Goal: Task Accomplishment & Management: Complete application form

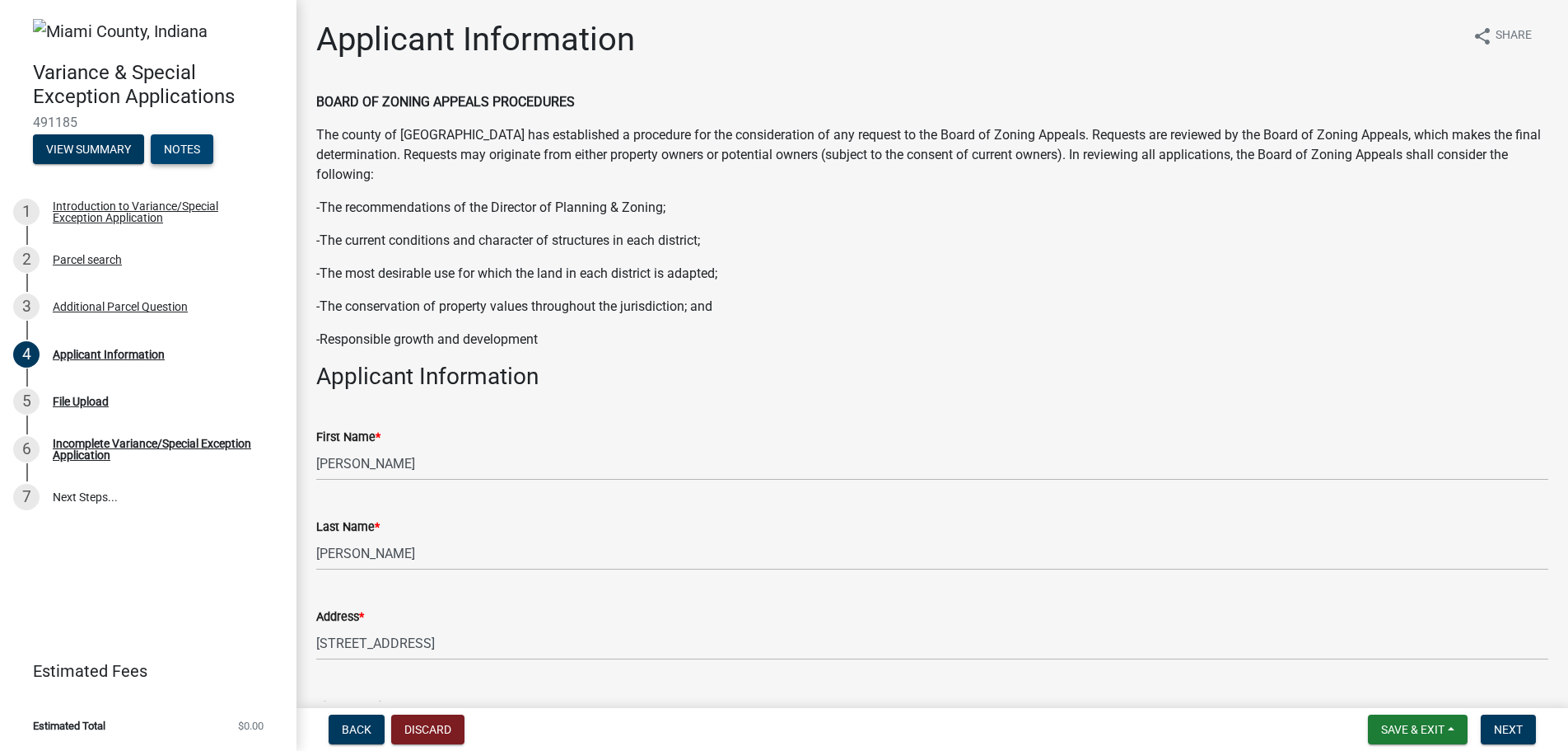
scroll to position [1622, 0]
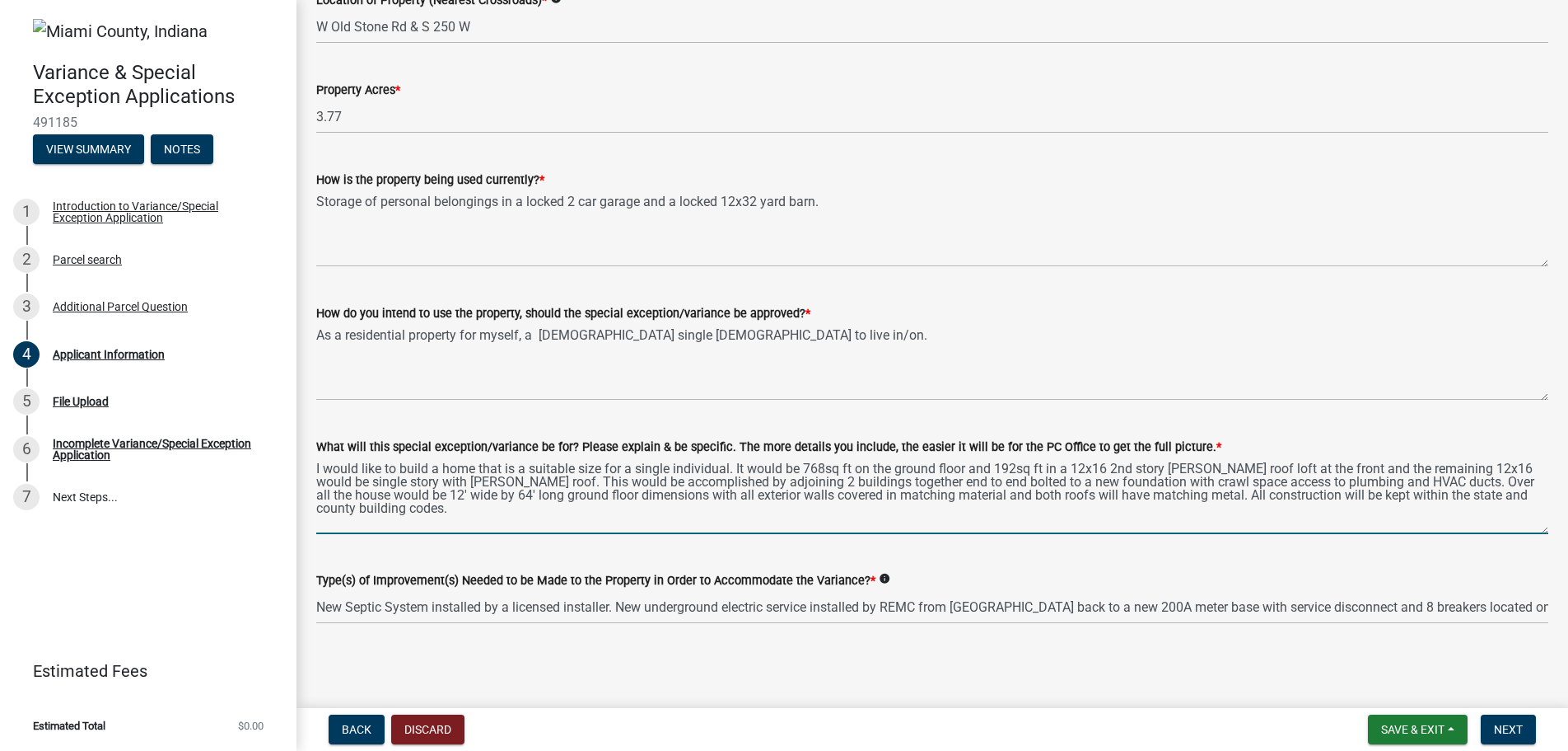
click at [841, 468] on textarea "I would like to build a home that is a suitable size for a single individual. I…" at bounding box center [933, 495] width 1232 height 77
click at [734, 468] on textarea "I would like to build a home that is a suitable size for a single individual. I…" at bounding box center [933, 495] width 1232 height 77
click at [701, 468] on textarea "I would like to build a home on my property that is zoned A1 agruculture It wou…" at bounding box center [933, 495] width 1232 height 77
click at [688, 467] on textarea "I would like to build a home on my property that is zoned A1 agruculture It wou…" at bounding box center [933, 495] width 1232 height 77
click at [691, 474] on textarea "I would like to build a home on my property that is zoned A1 agruculture It wou…" at bounding box center [933, 495] width 1232 height 77
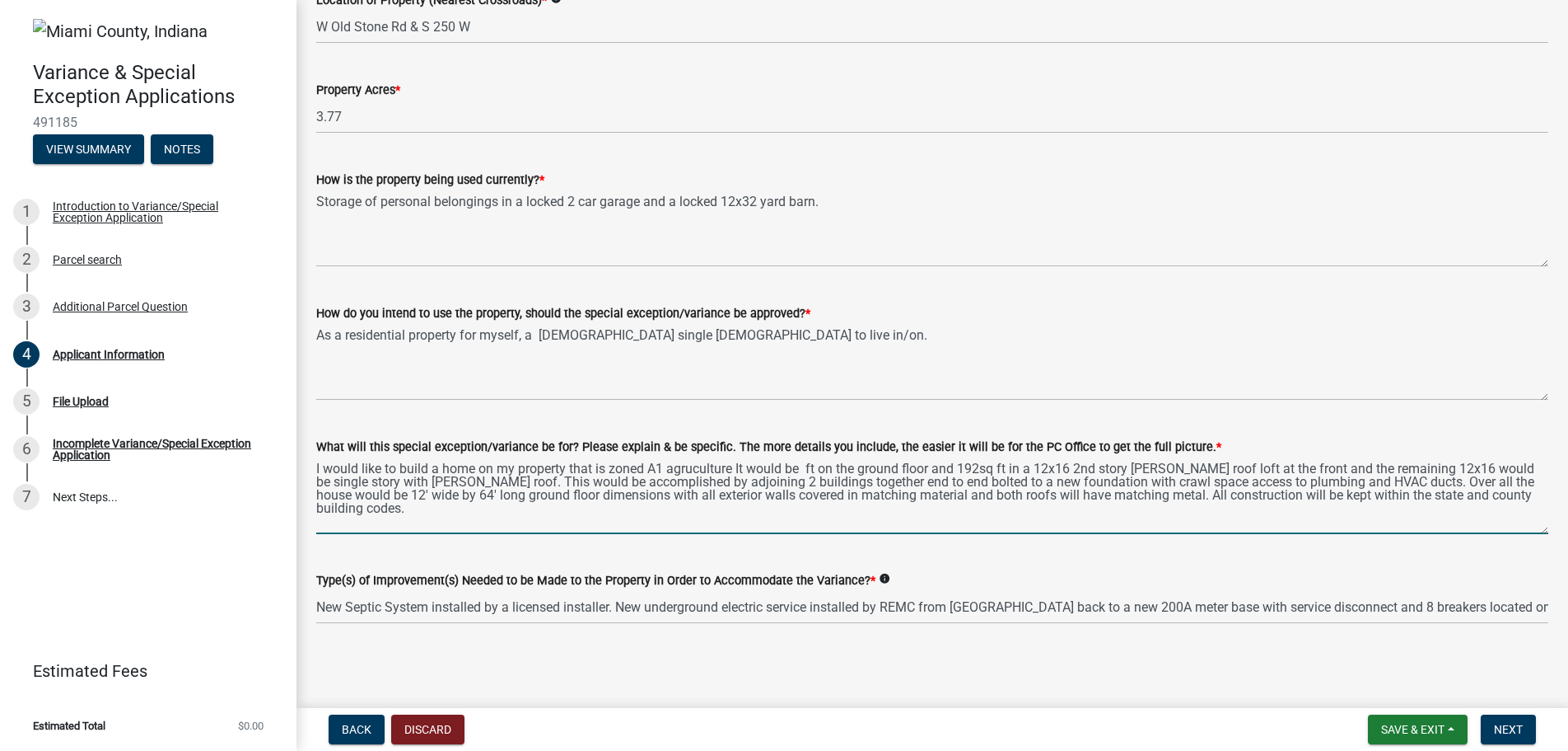
click at [729, 470] on textarea "I would like to build a home on my property that is zoned A1 agruculture It wou…" at bounding box center [933, 495] width 1232 height 77
click at [695, 468] on textarea "I would like to build a home on my property that is zoned A1 agruculture It wou…" at bounding box center [933, 495] width 1232 height 77
click at [568, 470] on textarea "I would like to build a home on my property that is zoned A1 agriculture It wou…" at bounding box center [933, 495] width 1232 height 77
click at [812, 467] on textarea "I would like to build a home on my property of 3.77 acres that is zoned A1 agri…" at bounding box center [933, 495] width 1232 height 77
drag, startPoint x: 882, startPoint y: 464, endPoint x: 896, endPoint y: 471, distance: 15.7
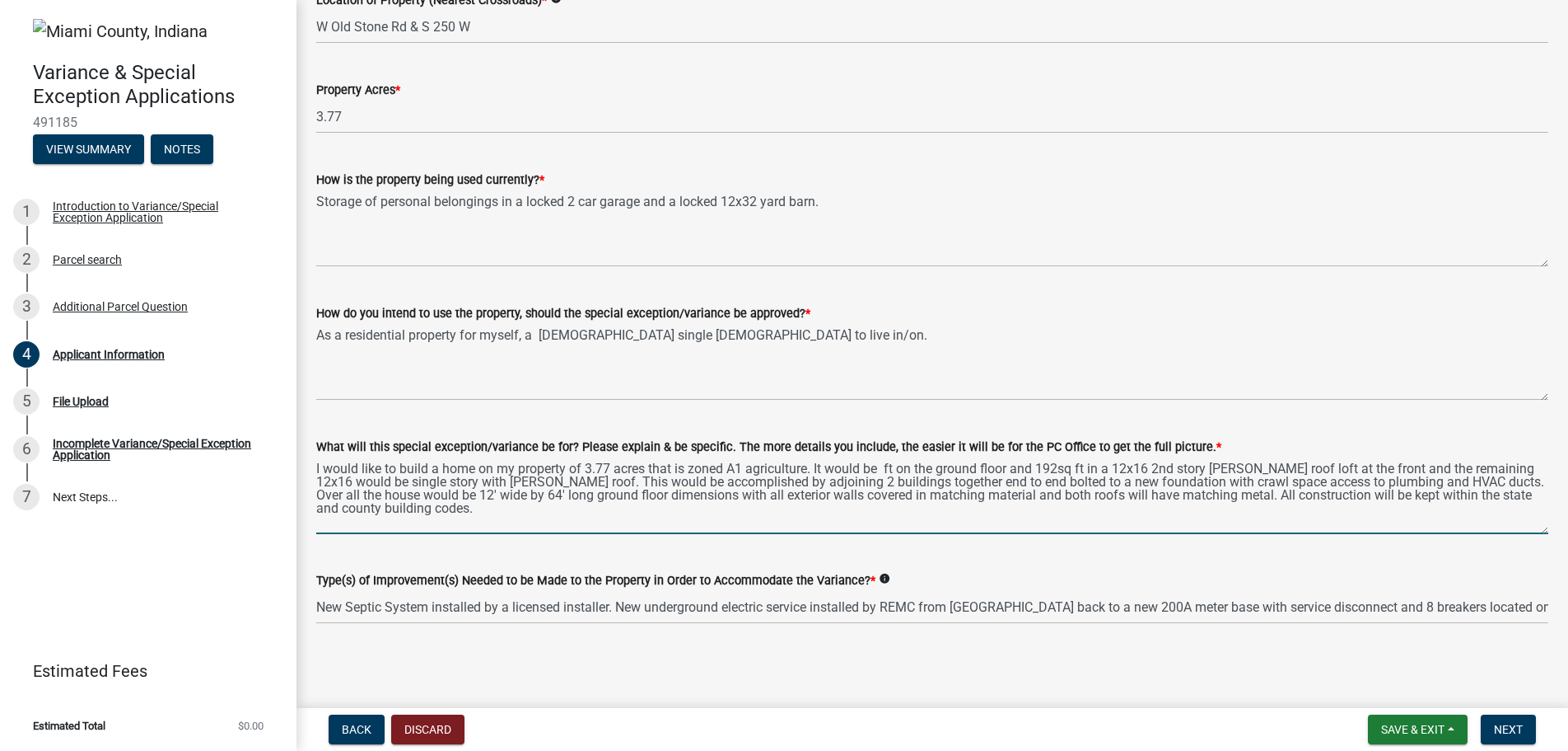
click at [883, 464] on textarea "I would like to build a home on my property of 3.77 acres that is zoned A1 agri…" at bounding box center [933, 495] width 1232 height 77
click at [572, 481] on textarea "I would like to build a home on my property of 3.77 acres that is zoned A1 agri…" at bounding box center [933, 495] width 1232 height 77
click at [575, 479] on textarea "I would like to build a home on my property of 3.77 acres that is zoned A1 agri…" at bounding box center [933, 495] width 1232 height 77
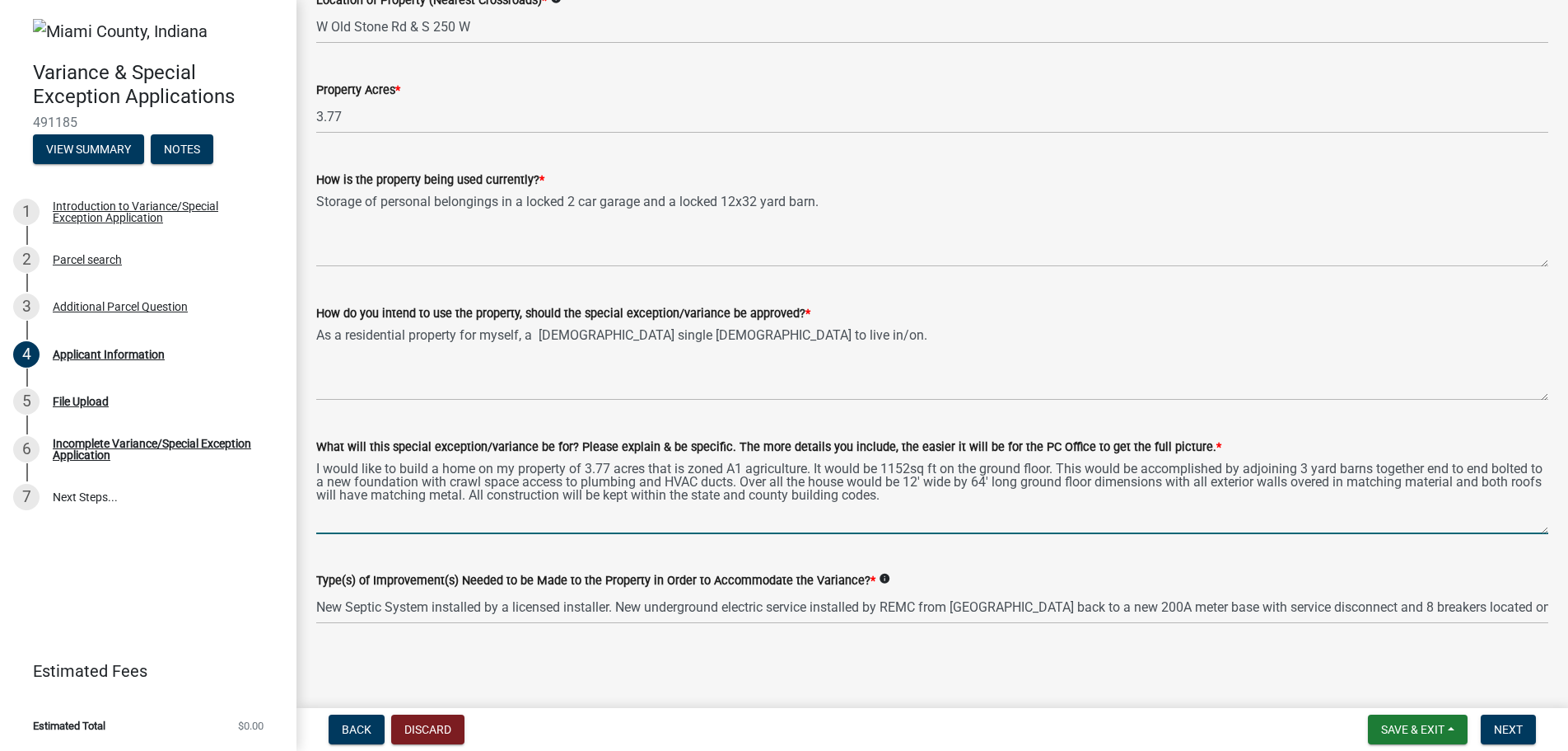
click at [1317, 470] on textarea "I would like to build a home on my property of 3.77 acres that is zoned A1 agri…" at bounding box center [933, 495] width 1232 height 77
click at [339, 484] on textarea "I would like to build a home on my property of 3.77 acres that is zoned A1 agri…" at bounding box center [933, 495] width 1232 height 77
click at [340, 484] on textarea "I would like to build a home on my property of 3.77 acres that is zoned A1 agri…" at bounding box center [933, 495] width 1232 height 77
click at [614, 489] on textarea "I would like to build a home on my property of 3.77 acres that is zoned A1 agri…" at bounding box center [933, 495] width 1232 height 77
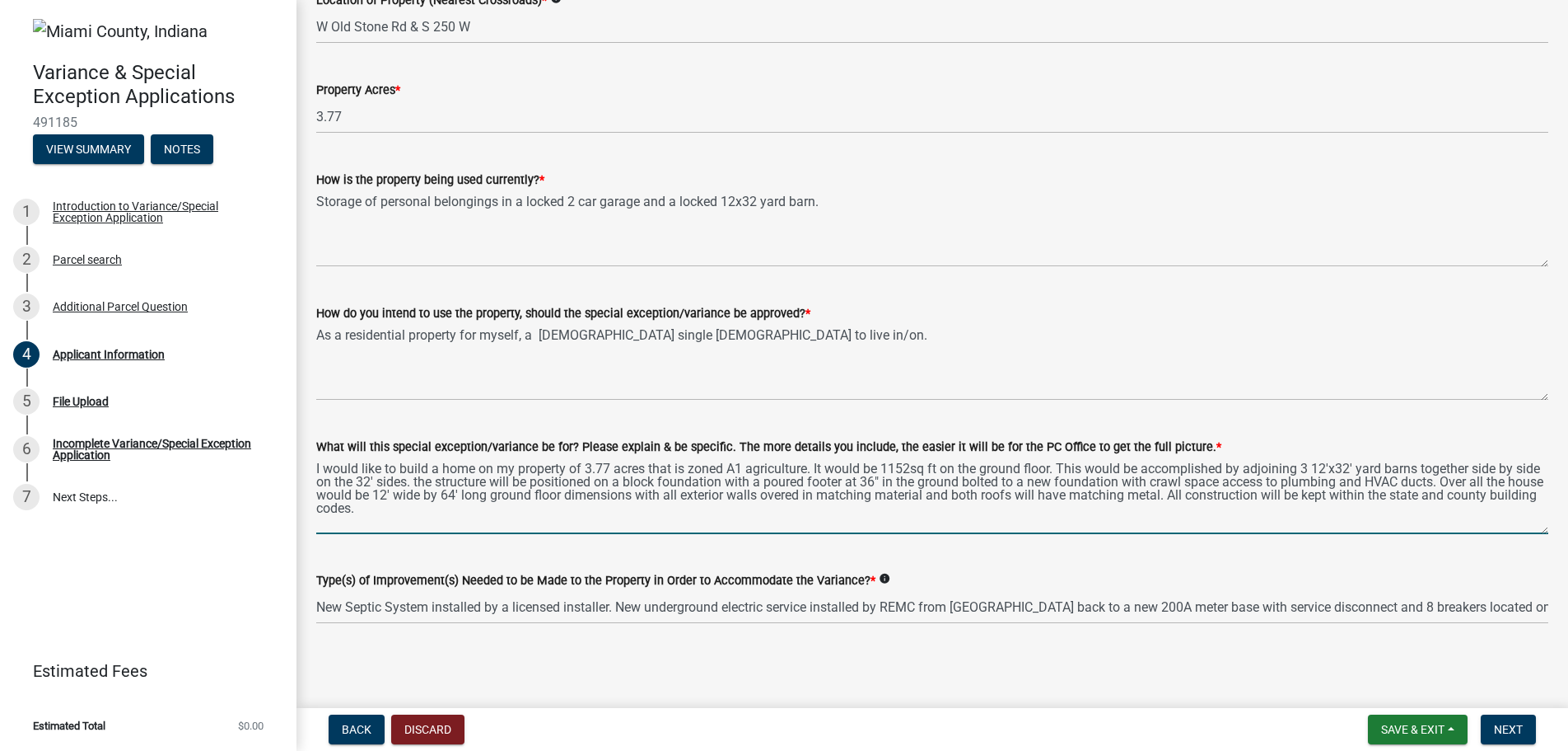
click at [616, 483] on textarea "I would like to build a home on my property of 3.77 acres that is zoned A1 agri…" at bounding box center [933, 495] width 1232 height 77
click at [716, 498] on textarea "I would like to build a home on my property of 3.77 acres that is zoned A1 agri…" at bounding box center [933, 495] width 1232 height 77
click at [716, 482] on textarea "I would like to build a home on my property of 3.77 acres that is zoned A1 agri…" at bounding box center [933, 495] width 1232 height 77
click at [885, 481] on textarea "I would like to build a home on my property of 3.77 acres that is zoned A1 agri…" at bounding box center [933, 495] width 1232 height 77
click at [1112, 482] on textarea "I would like to build a home on my property of 3.77 acres that is zoned A1 agri…" at bounding box center [933, 495] width 1232 height 77
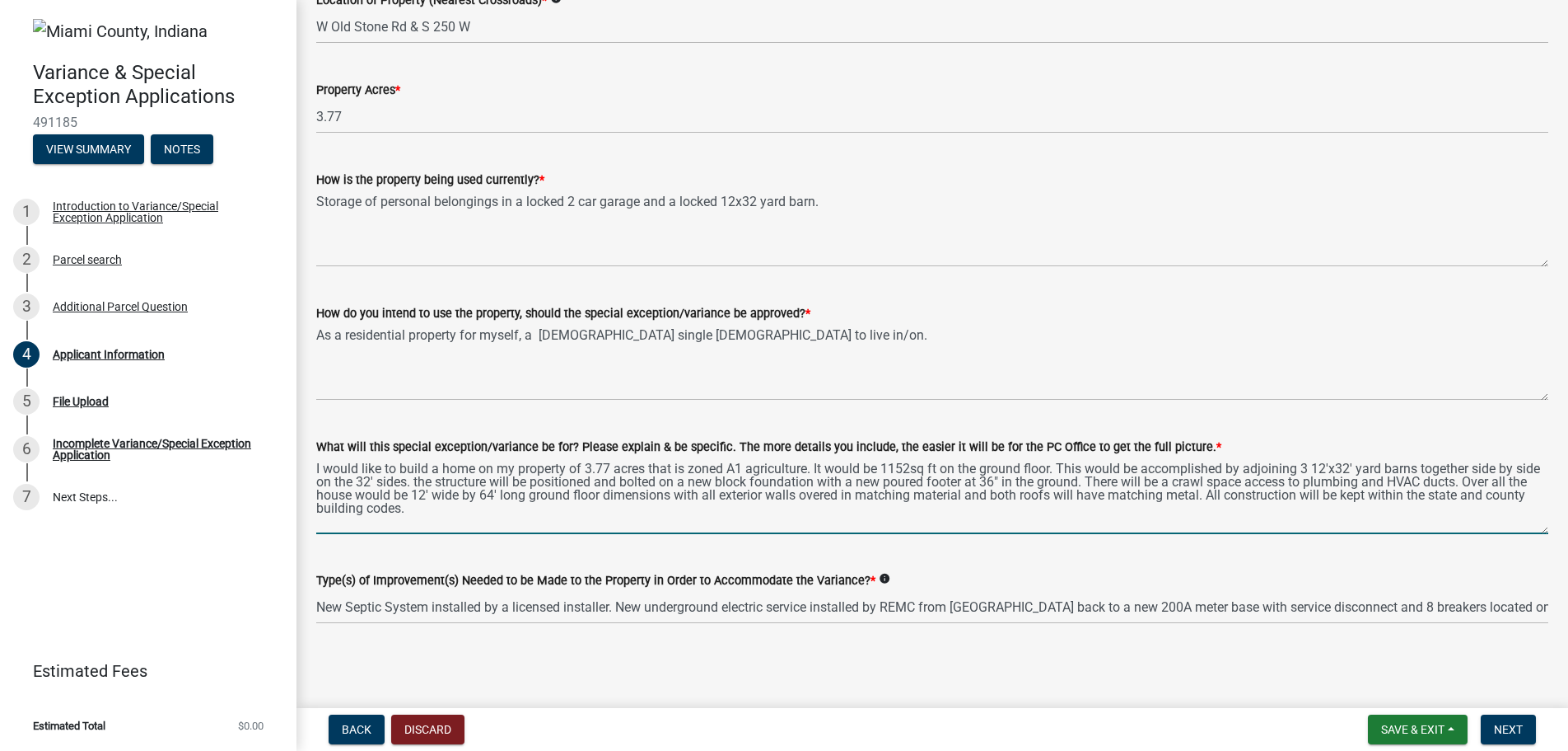
click at [470, 494] on textarea "I would like to build a home on my property of 3.77 acres that is zoned A1 agri…" at bounding box center [933, 495] width 1232 height 77
click at [837, 498] on textarea "I would like to build a home on my property of 3.77 acres that is zoned A1 agri…" at bounding box center [933, 495] width 1232 height 77
click at [1066, 496] on textarea "I would like to build a home on my property of 3.77 acres that is zoned A1 agri…" at bounding box center [933, 495] width 1232 height 77
click at [1222, 494] on textarea "I would like to build a home on my property of 3.77 acres that is zoned A1 agri…" at bounding box center [933, 495] width 1232 height 77
click at [1226, 492] on textarea "I would like to build a home on my property of 3.77 acres that is zoned A1 agri…" at bounding box center [933, 495] width 1232 height 77
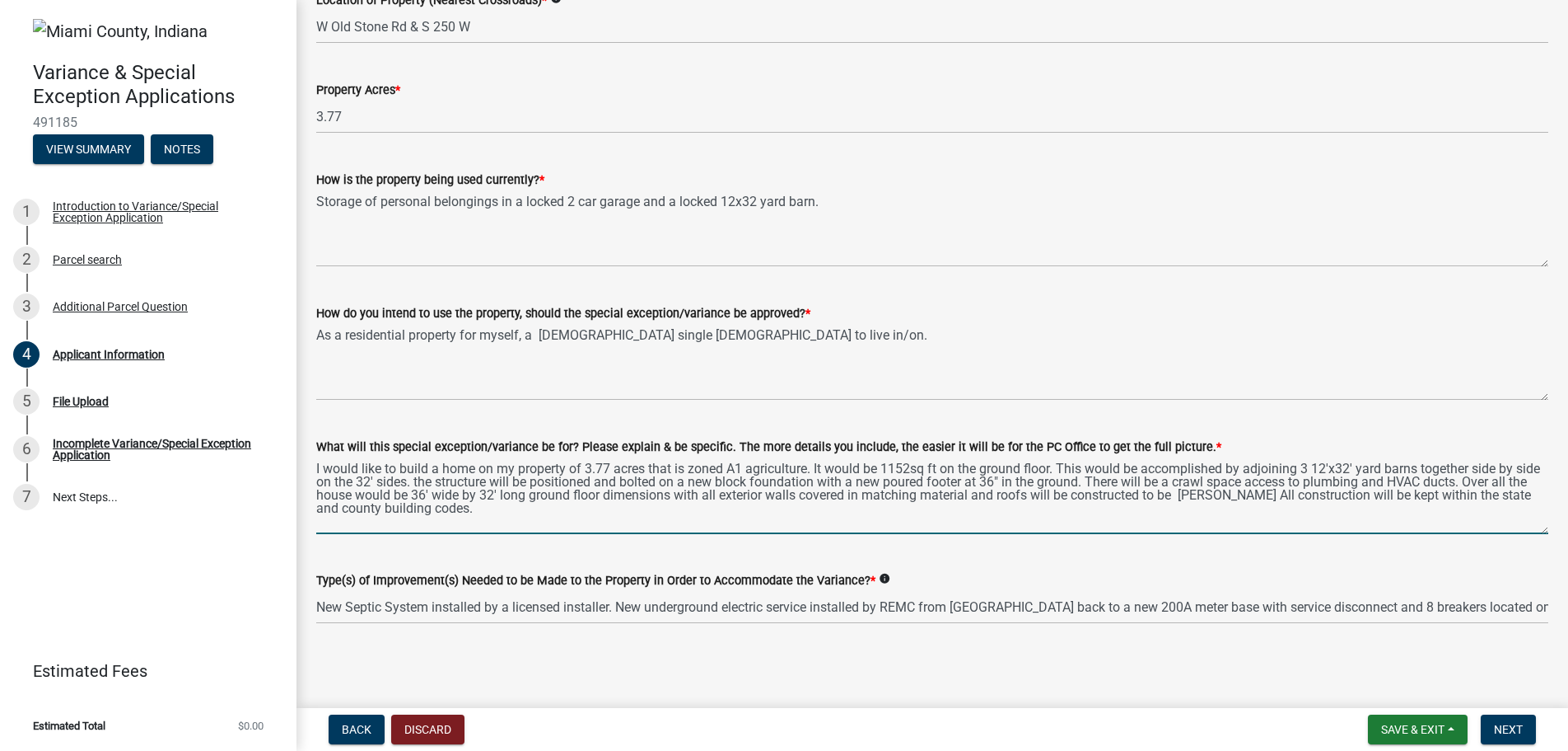
click at [1201, 493] on textarea "I would like to build a home on my property of 3.77 acres that is zoned A1 agri…" at bounding box center [933, 495] width 1232 height 77
click at [1306, 496] on textarea "I would like to build a home on my property of 3.77 acres that is zoned A1 agri…" at bounding box center [933, 495] width 1232 height 77
type textarea "I would like to build a home on my property of 3.77 acres that is zoned A1 agri…"
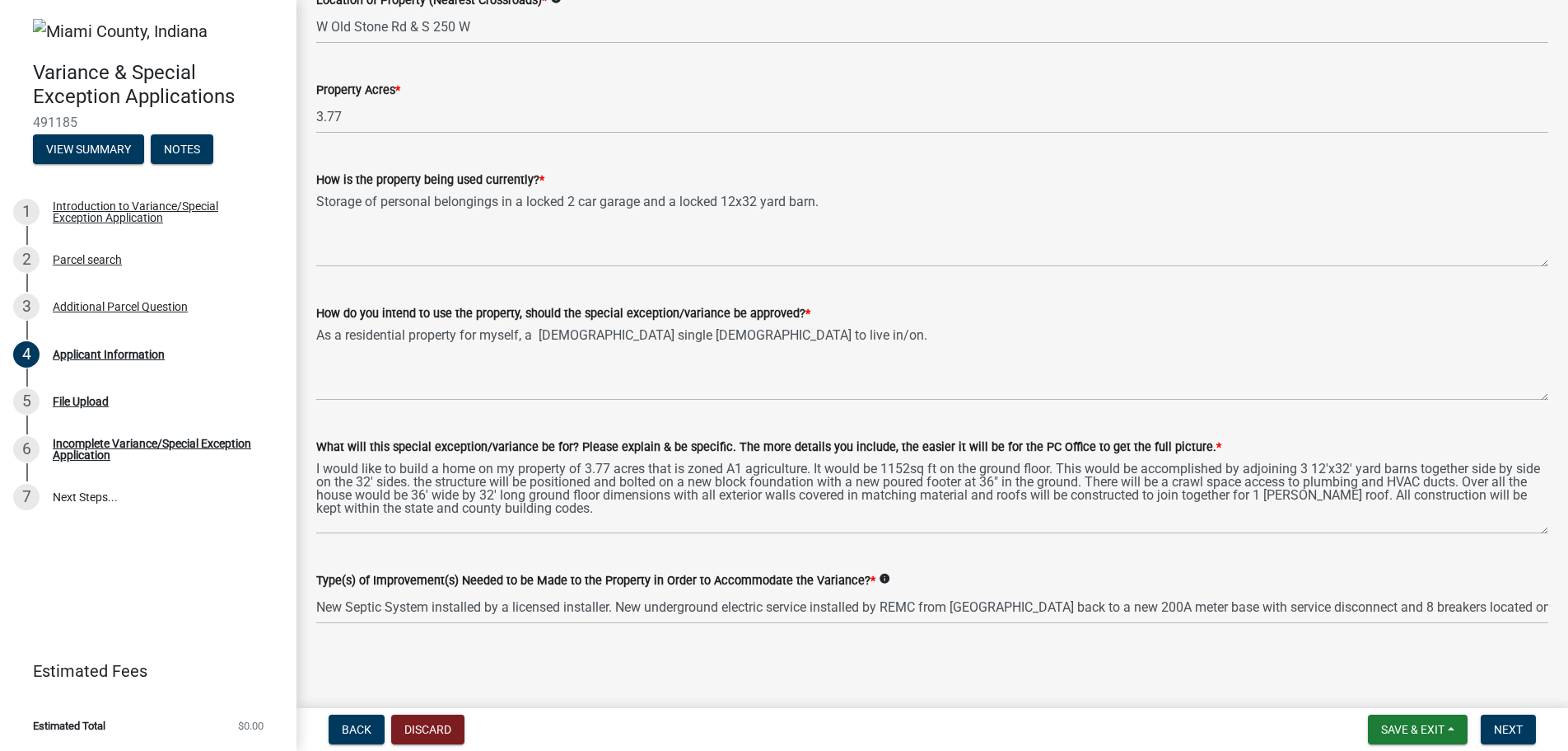
click at [762, 667] on main "Applicant Information share Share BOARD OF ZONING APPEALS PROCEDURES The county…" at bounding box center [932, 350] width 1272 height 701
drag, startPoint x: 1020, startPoint y: 563, endPoint x: 1029, endPoint y: 528, distance: 36.1
click at [1135, 669] on main "Applicant Information share Share BOARD OF ZONING APPEALS PROCEDURES The county…" at bounding box center [932, 350] width 1272 height 701
click at [1537, 609] on div "Type(s) of Improvement(s) Needed to be Made to the Property in Order to Accommo…" at bounding box center [933, 585] width 1257 height 77
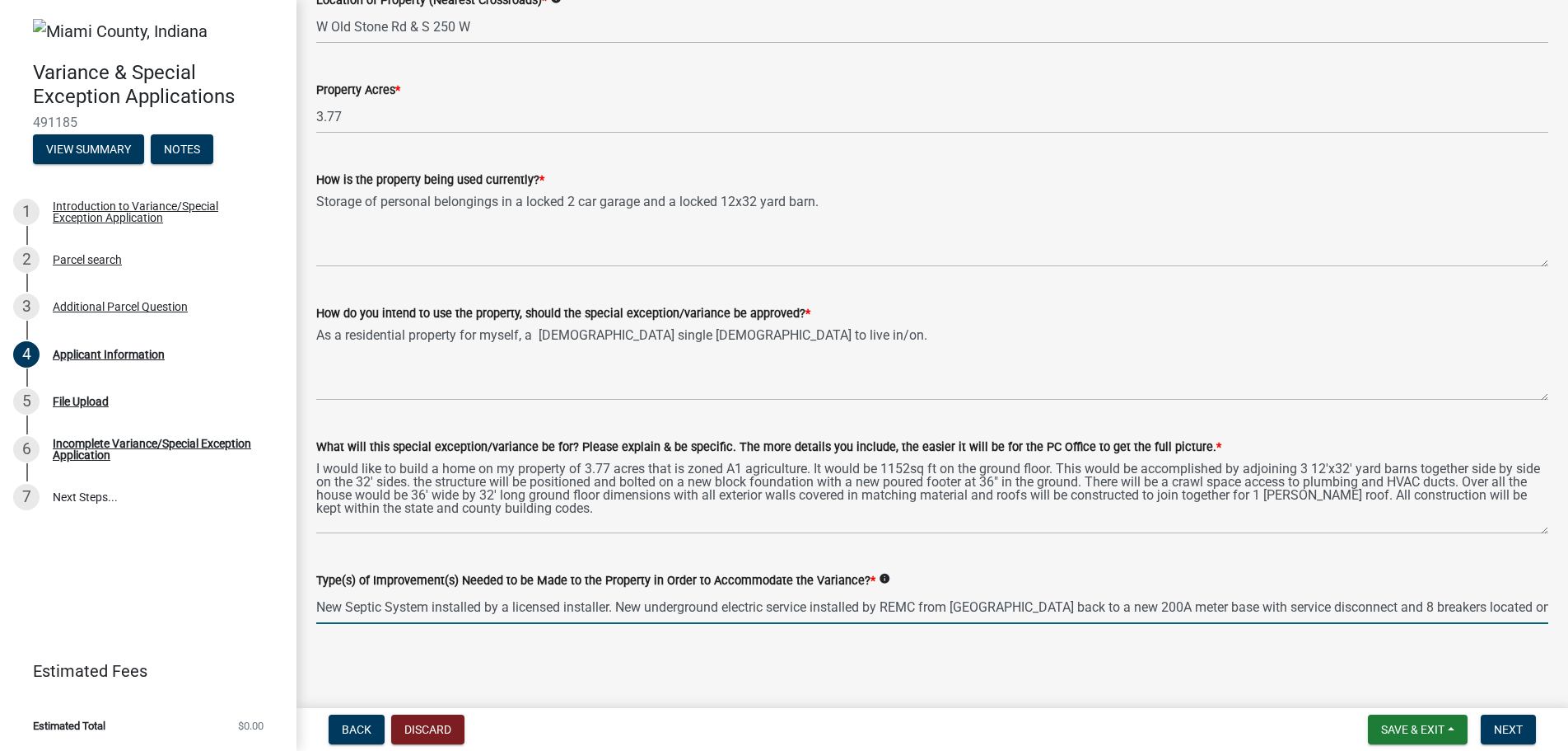
click at [1533, 605] on input "New Septic System installed by a licensed installer. New underground electric s…" at bounding box center [933, 607] width 1232 height 34
click at [754, 609] on input "New Septic System installed by a licensed installer. New underground electric s…" at bounding box center [933, 607] width 1232 height 34
click at [759, 606] on input "New Septic System installed by a licensed installer. New underground electric s…" at bounding box center [933, 607] width 1232 height 34
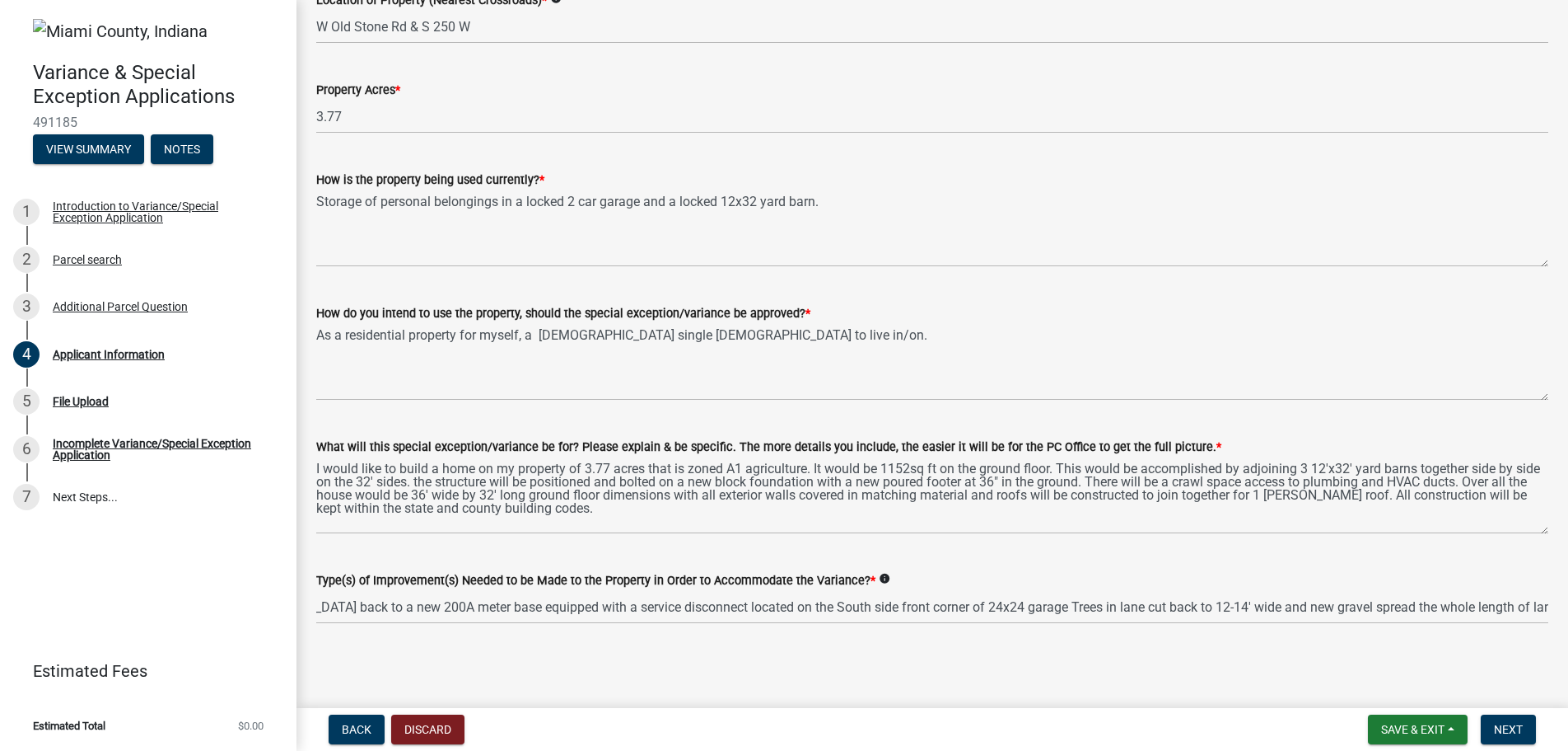
scroll to position [0, 0]
click at [1539, 605] on div "Type(s) of Improvement(s) Needed to be Made to the Property in Order to Accommo…" at bounding box center [933, 585] width 1257 height 77
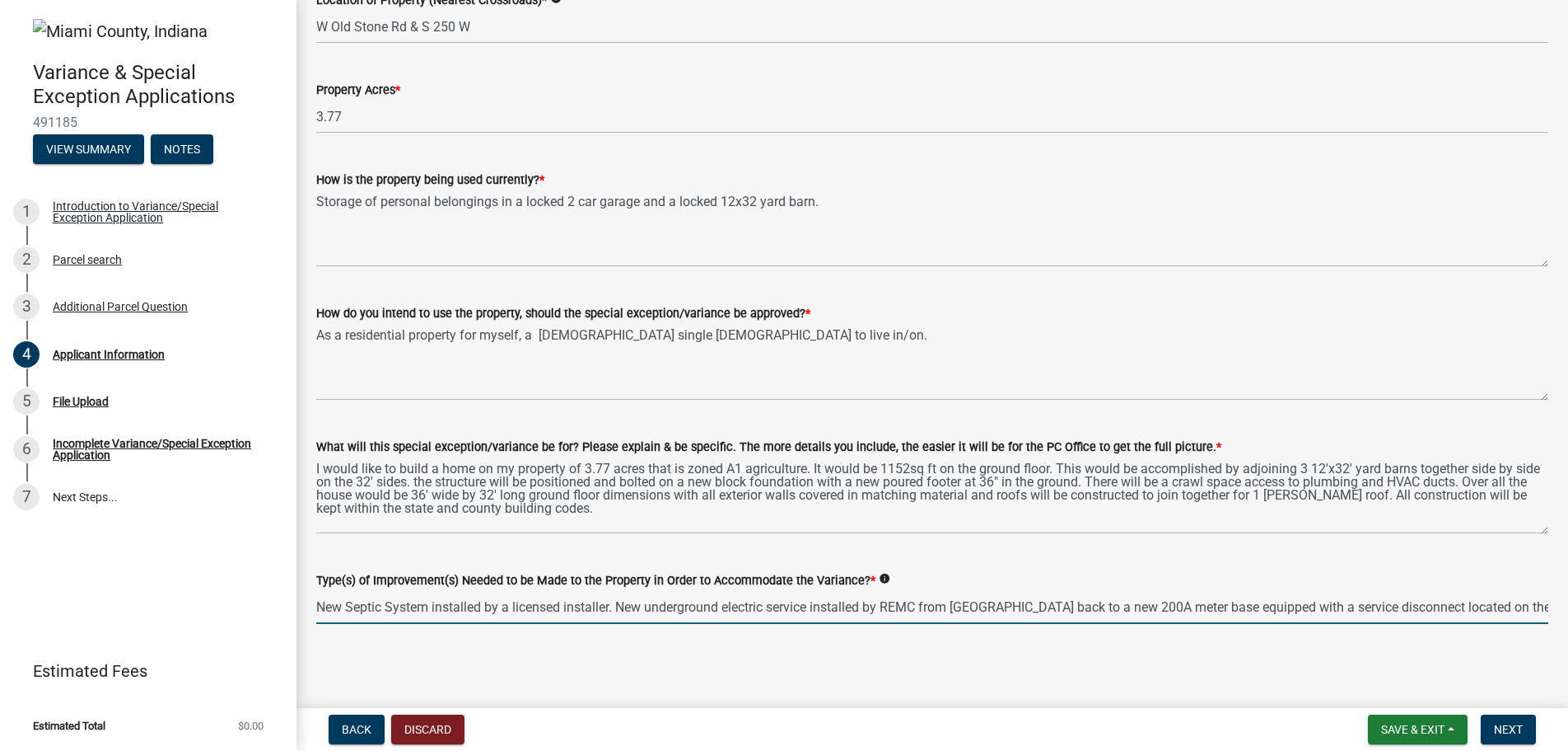
click at [1533, 605] on input "New Septic System installed by a licensed installer. New underground electric s…" at bounding box center [933, 607] width 1232 height 34
click at [1530, 608] on input "New Septic System installed by a licensed installer. New underground electric s…" at bounding box center [933, 607] width 1232 height 34
click at [1143, 606] on input "New Septic System installed by a licensed installer. New underground electric s…" at bounding box center [933, 607] width 1232 height 34
click at [1479, 610] on input "New Septic System installed by a licensed installer. New underground electric s…" at bounding box center [933, 607] width 1232 height 34
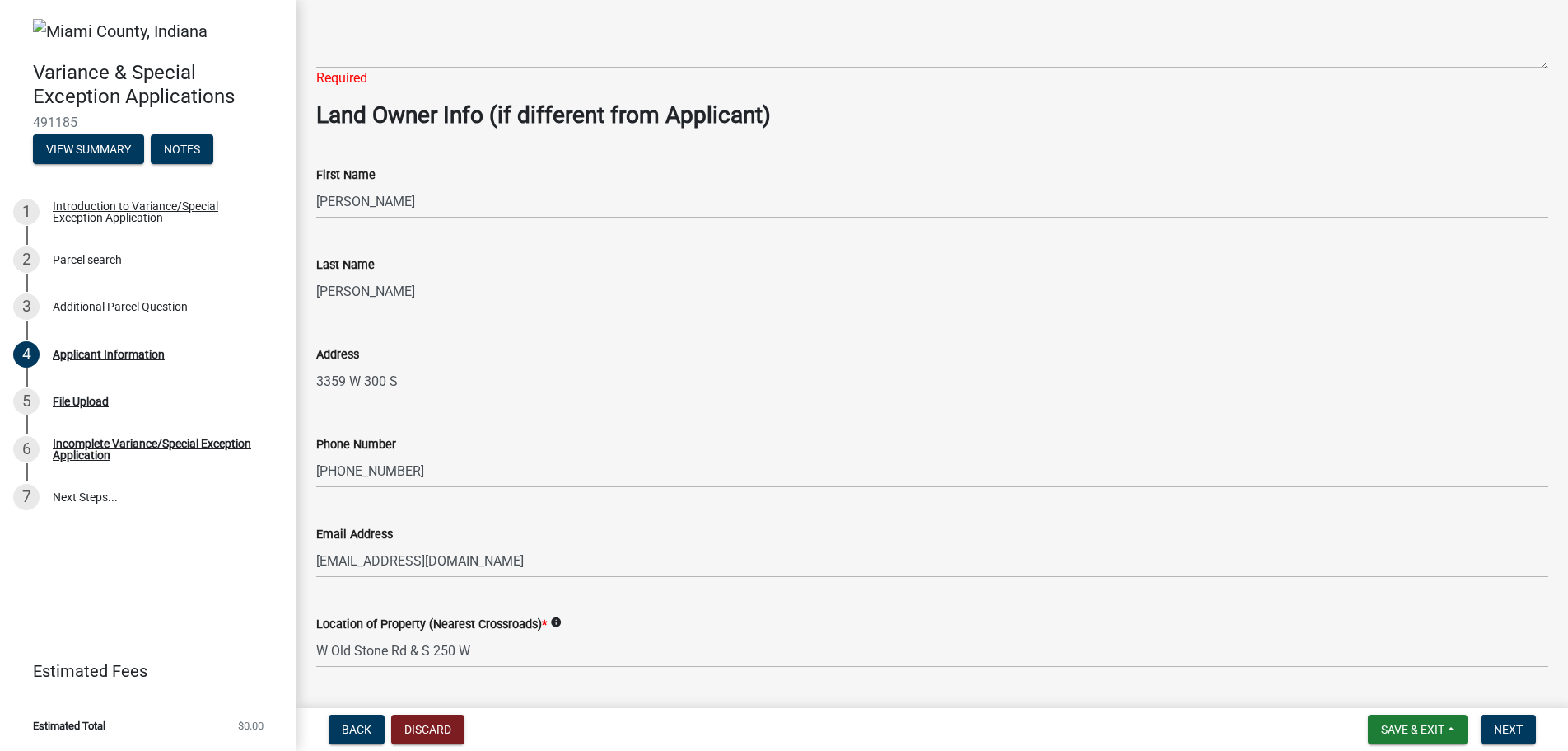
scroll to position [963, 0]
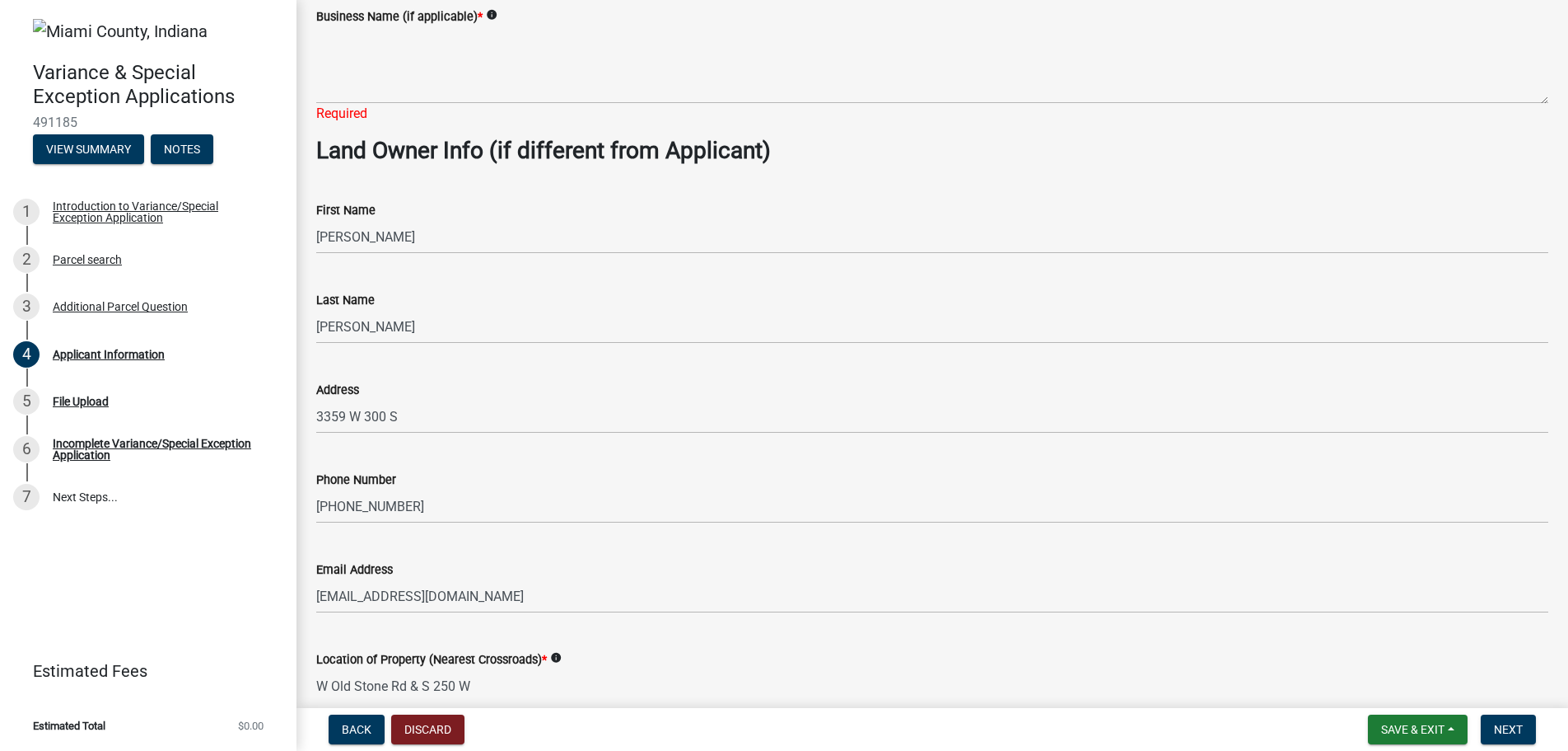
type input "New Septic System installed by a licensed installer. New underground electric s…"
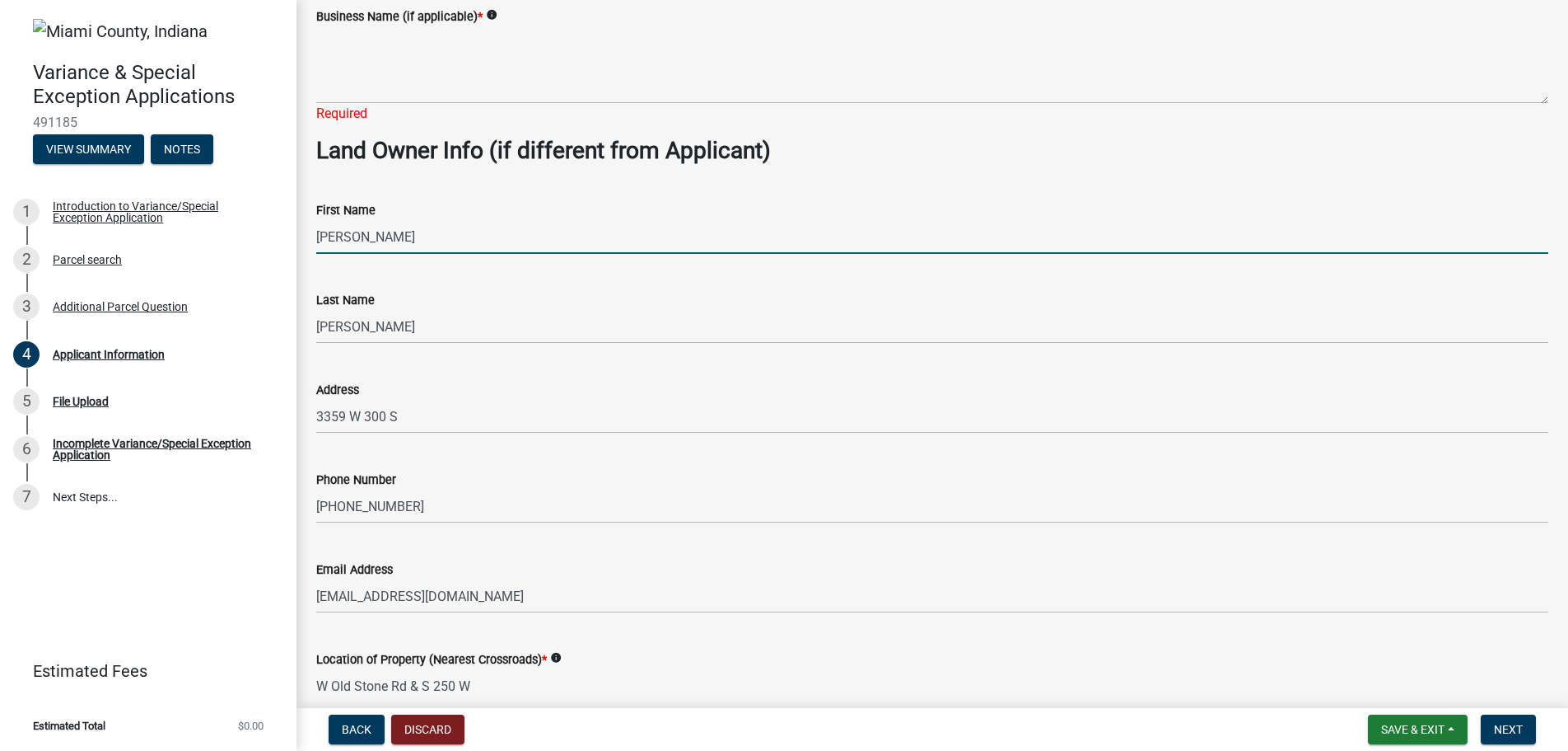
scroll to position [0, 0]
click at [375, 242] on input "[PERSON_NAME]" at bounding box center [933, 237] width 1232 height 34
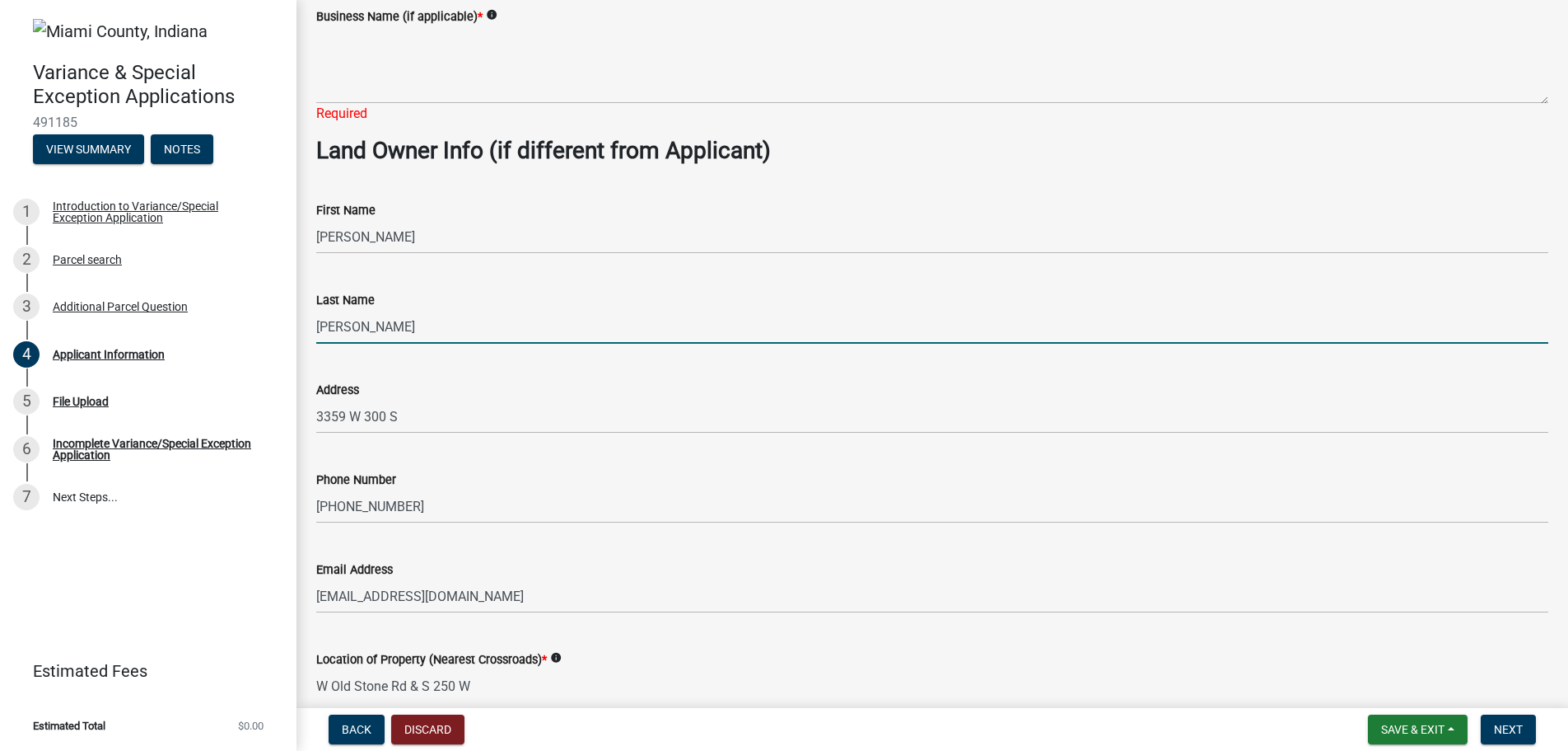
click at [361, 311] on input "[PERSON_NAME]" at bounding box center [933, 327] width 1232 height 34
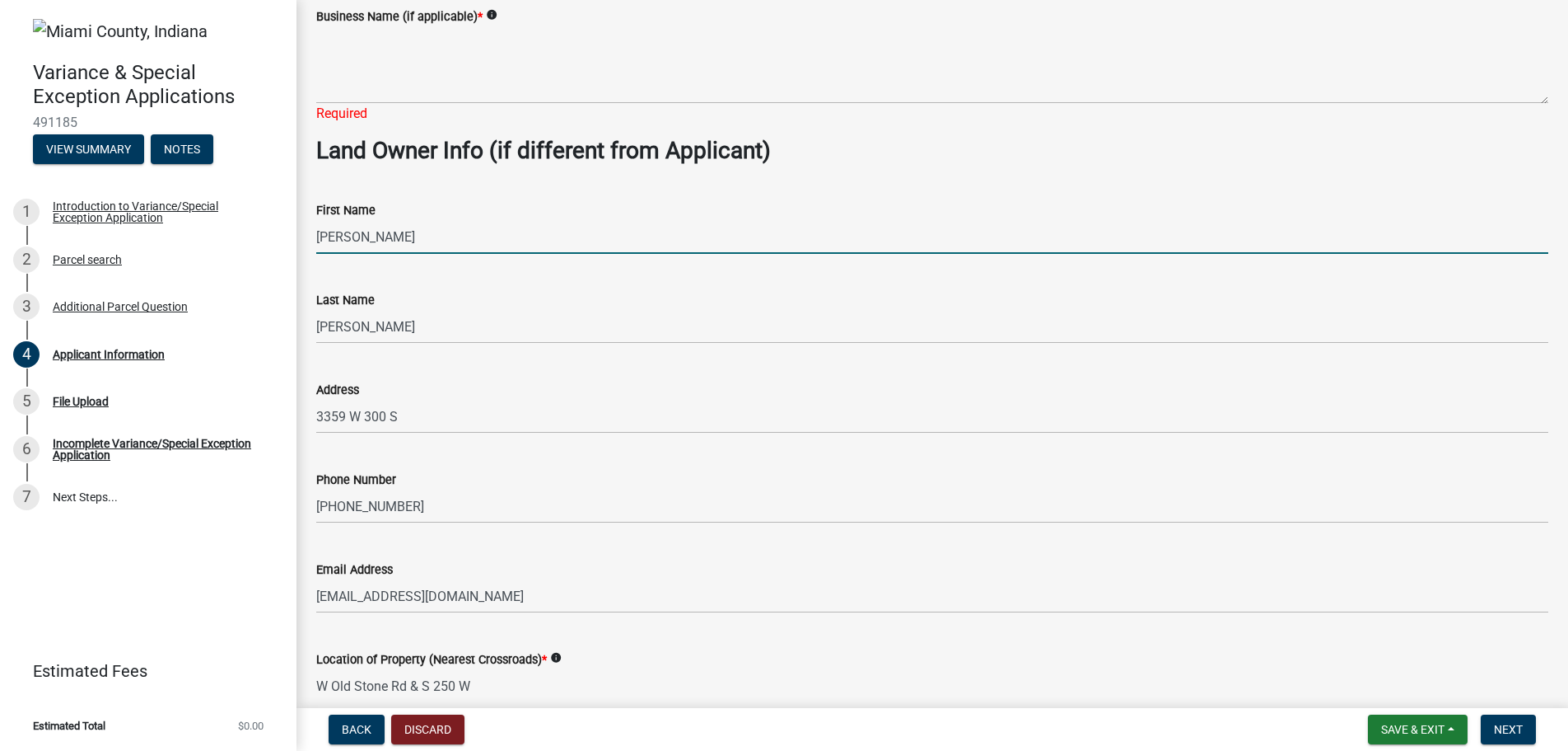
click at [359, 236] on input "[PERSON_NAME]" at bounding box center [933, 237] width 1232 height 34
click at [375, 237] on input "[PERSON_NAME]" at bounding box center [933, 237] width 1232 height 34
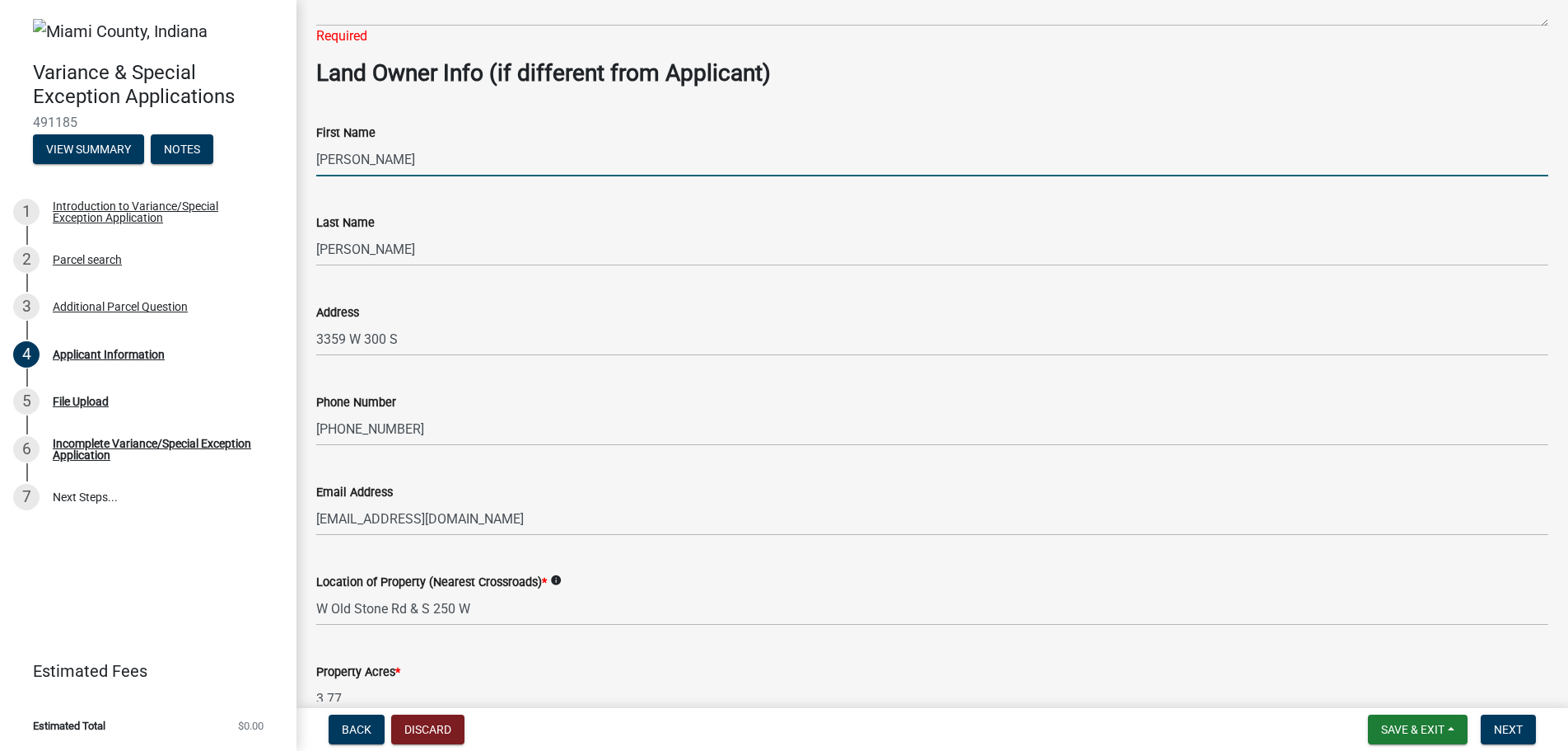
scroll to position [1073, 0]
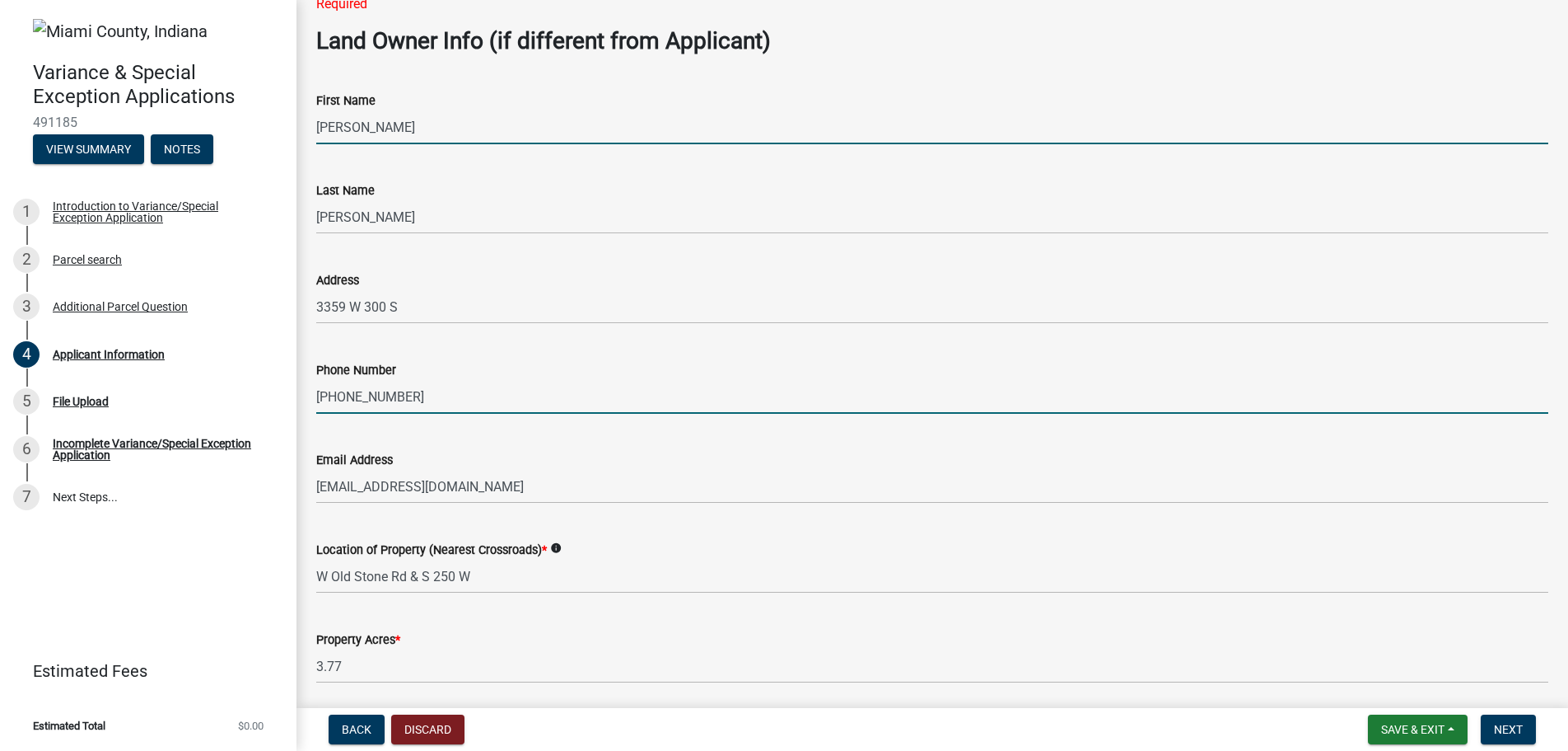
click at [401, 399] on input "[PHONE_NUMBER]" at bounding box center [933, 397] width 1232 height 34
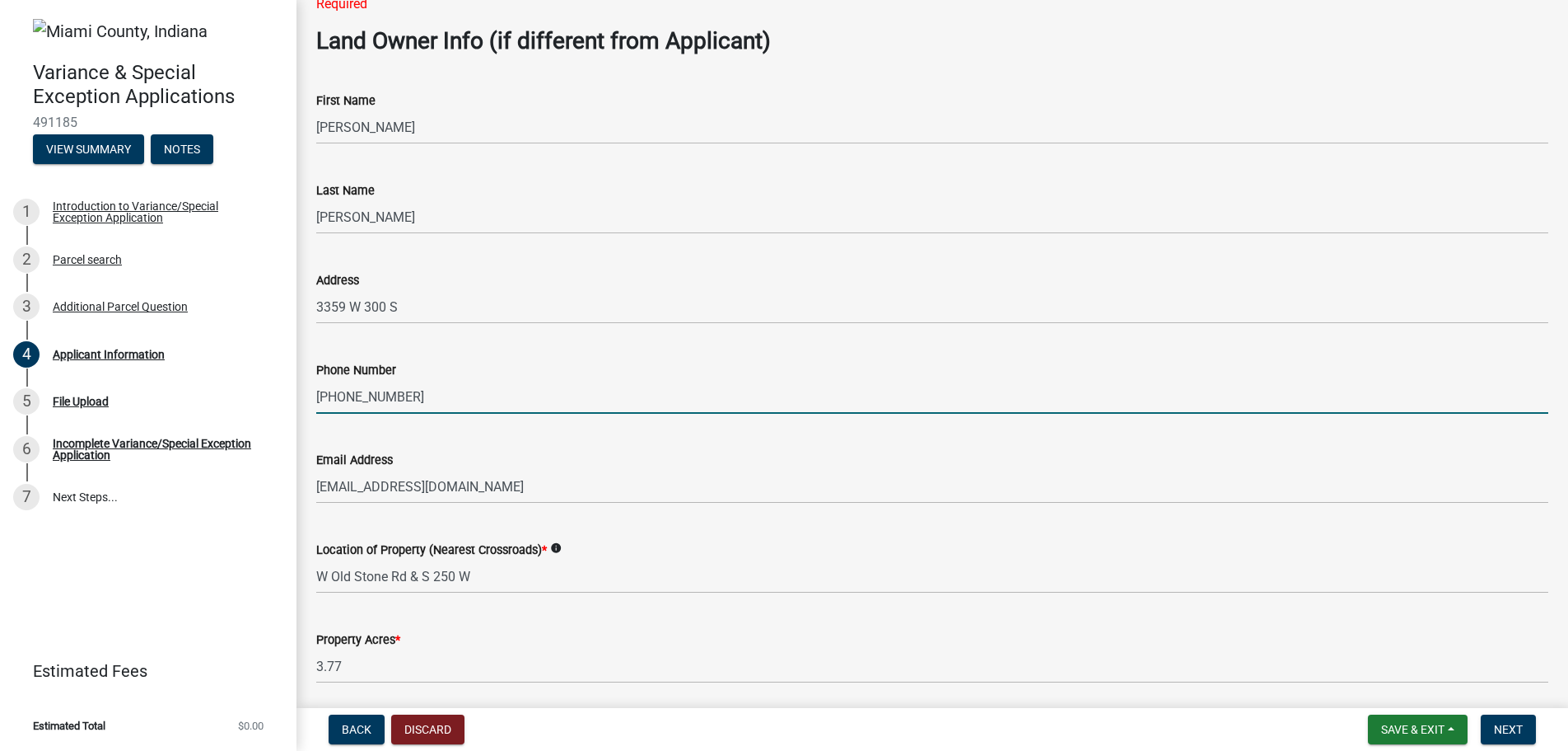
type input "[PHONE_NUMBER]"
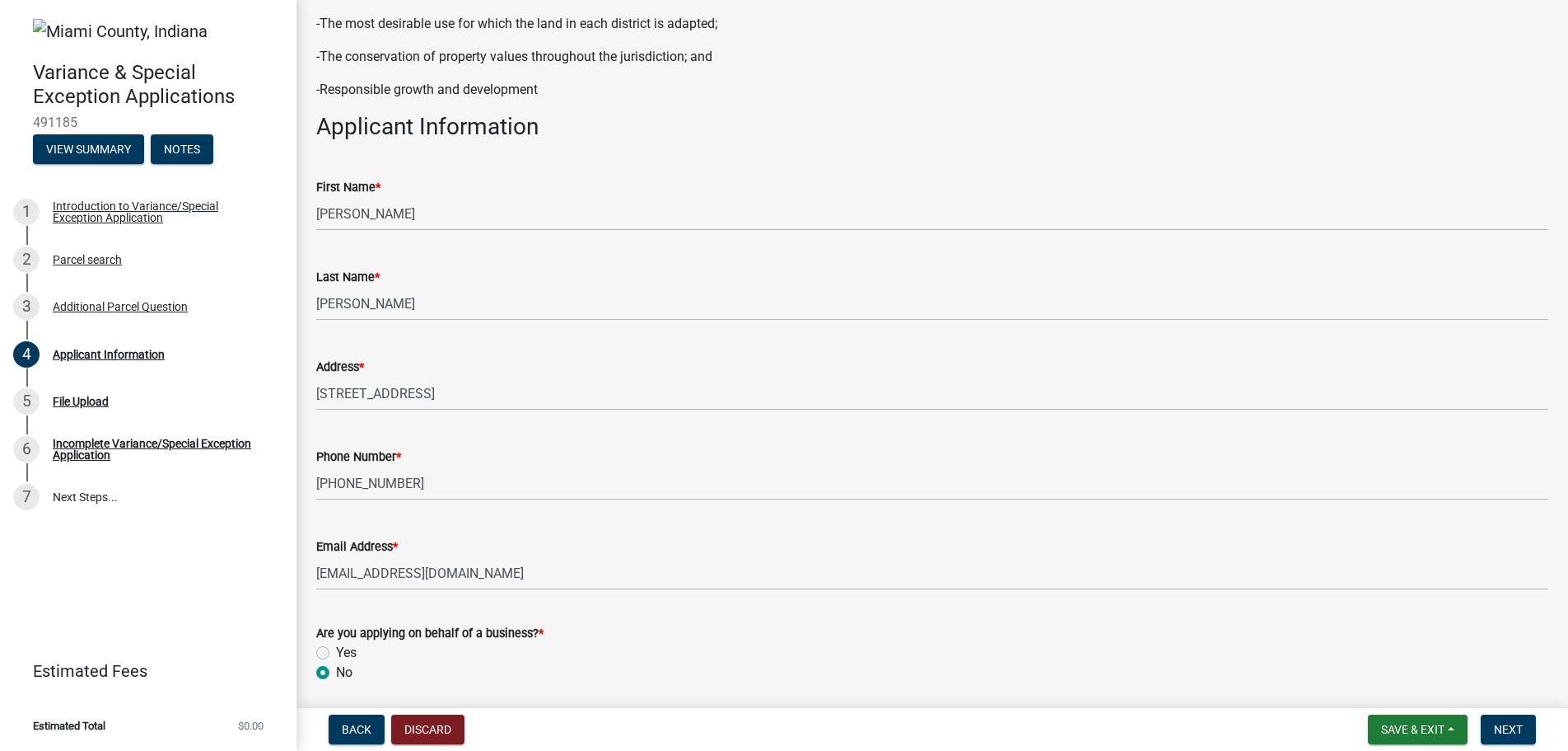
scroll to position [304, 0]
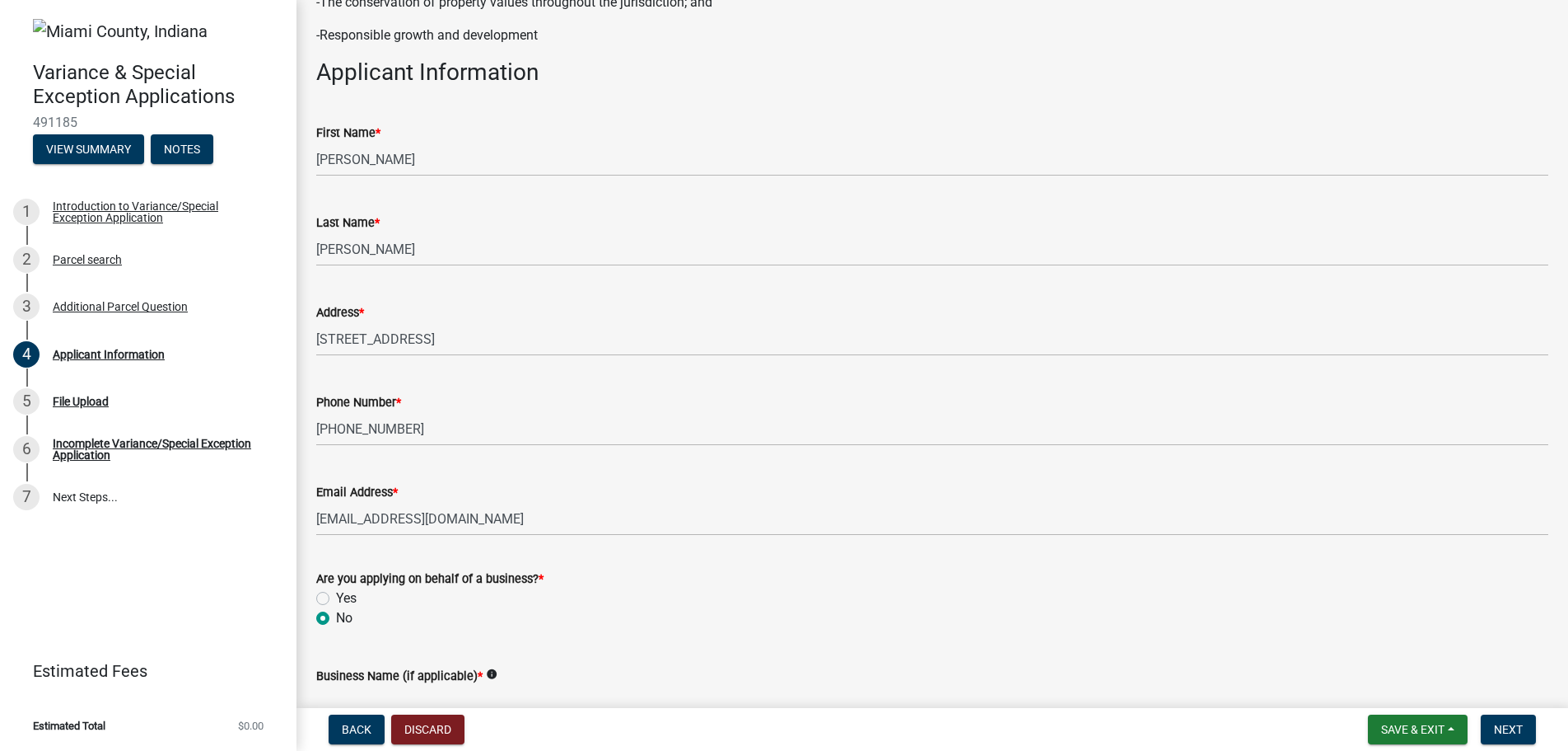
click at [364, 310] on span "*" at bounding box center [362, 312] width 5 height 14
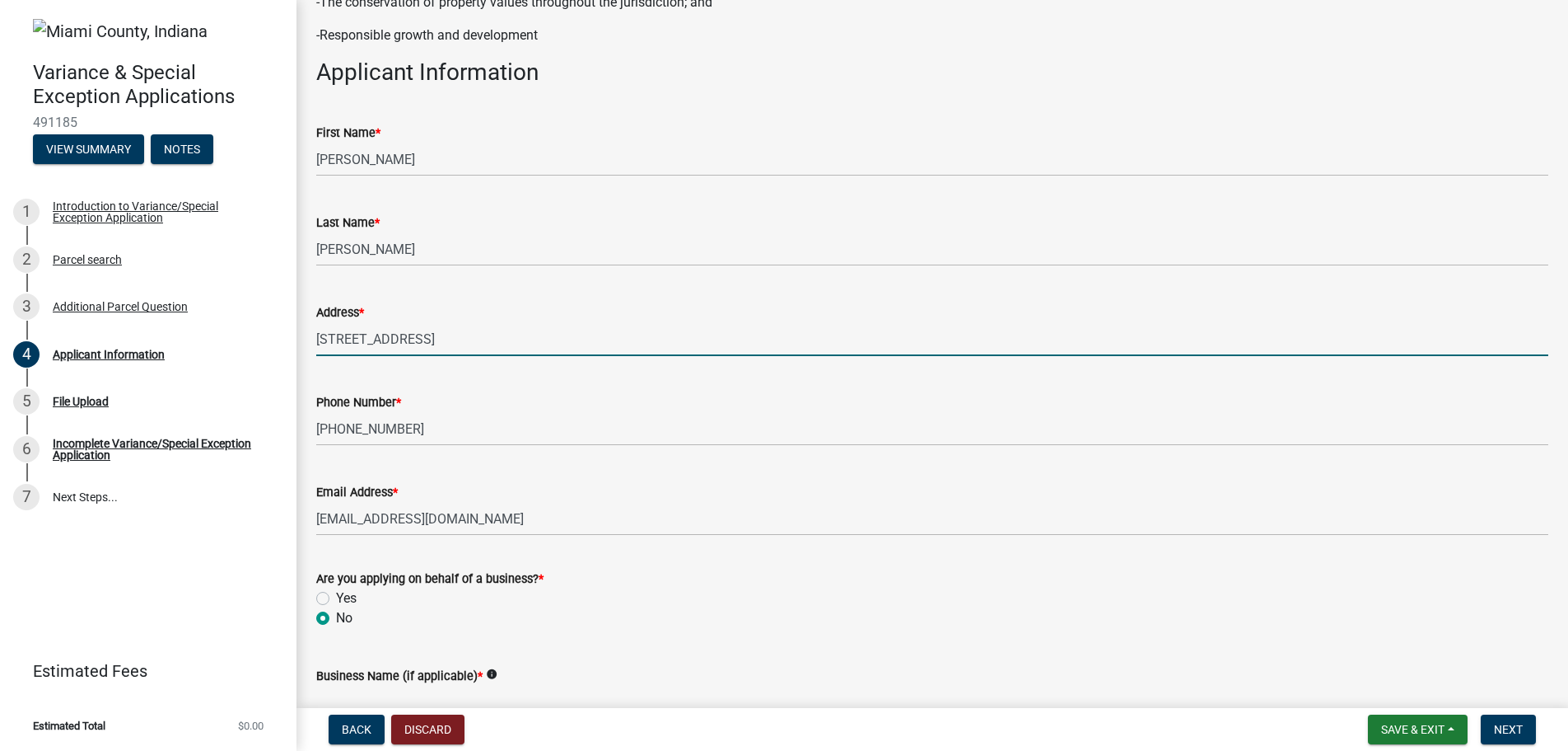
click at [365, 322] on input "[STREET_ADDRESS]" at bounding box center [933, 339] width 1232 height 34
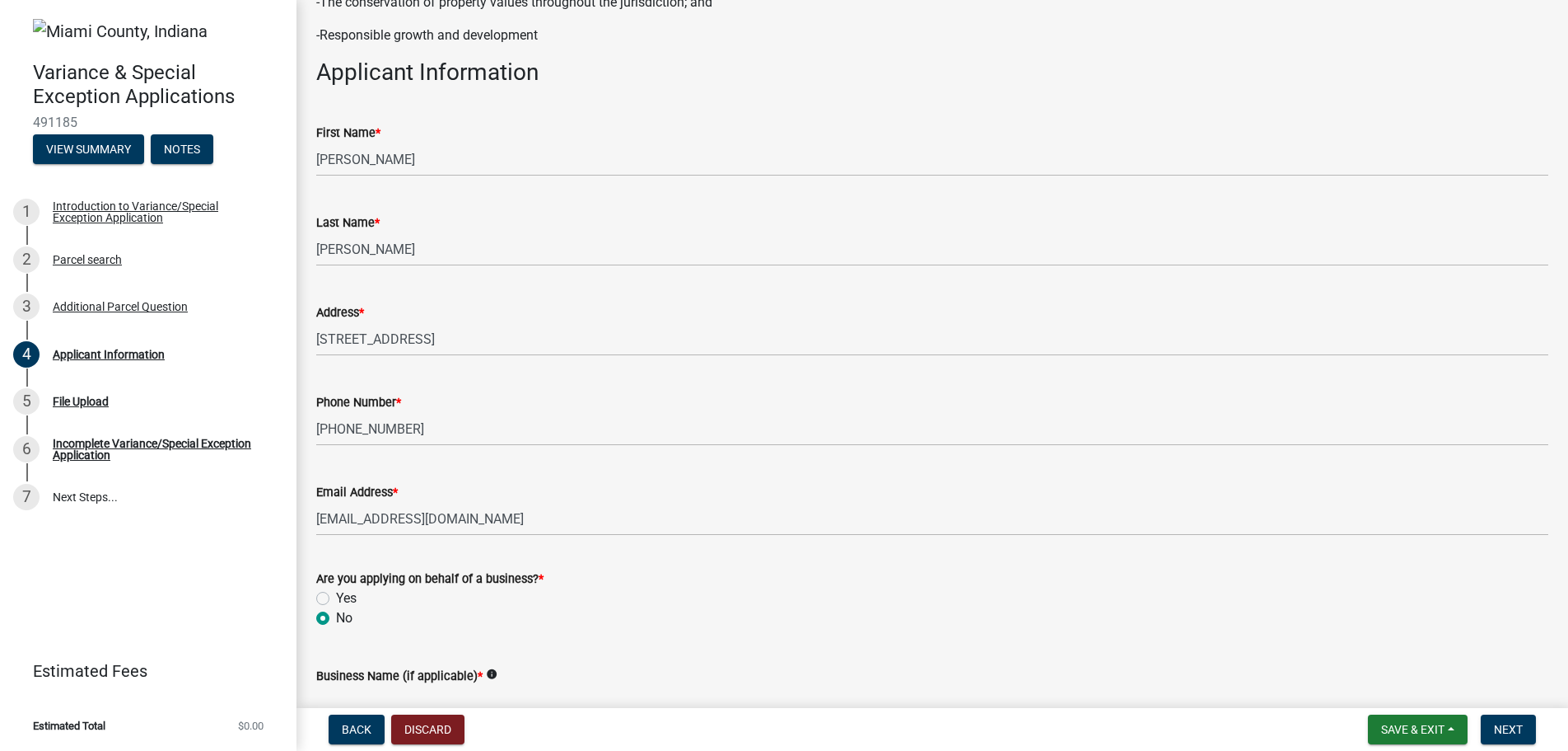
click at [364, 310] on span "*" at bounding box center [362, 312] width 5 height 14
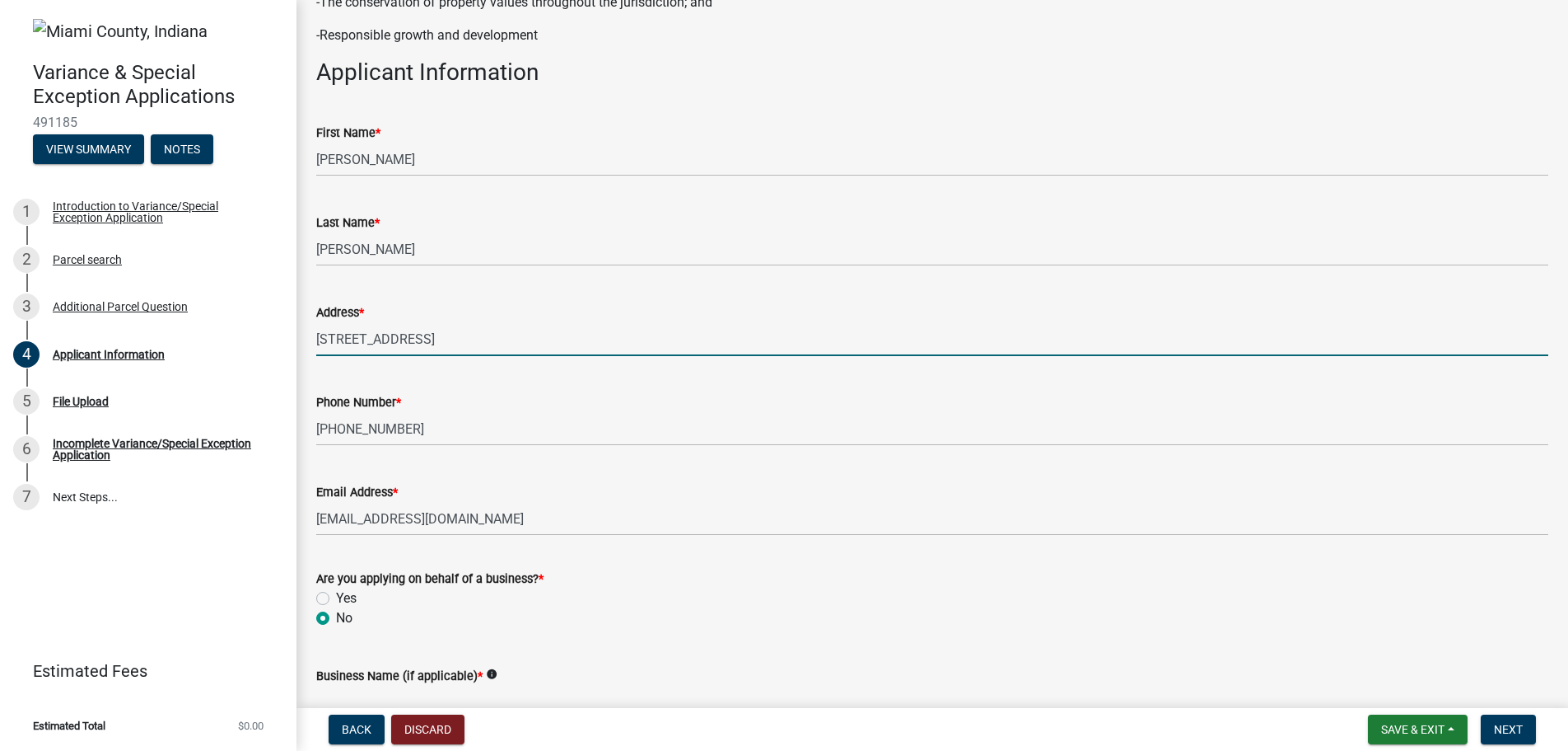
click at [365, 322] on input "[STREET_ADDRESS]" at bounding box center [933, 339] width 1232 height 34
click at [443, 336] on input "[STREET_ADDRESS]" at bounding box center [933, 339] width 1232 height 34
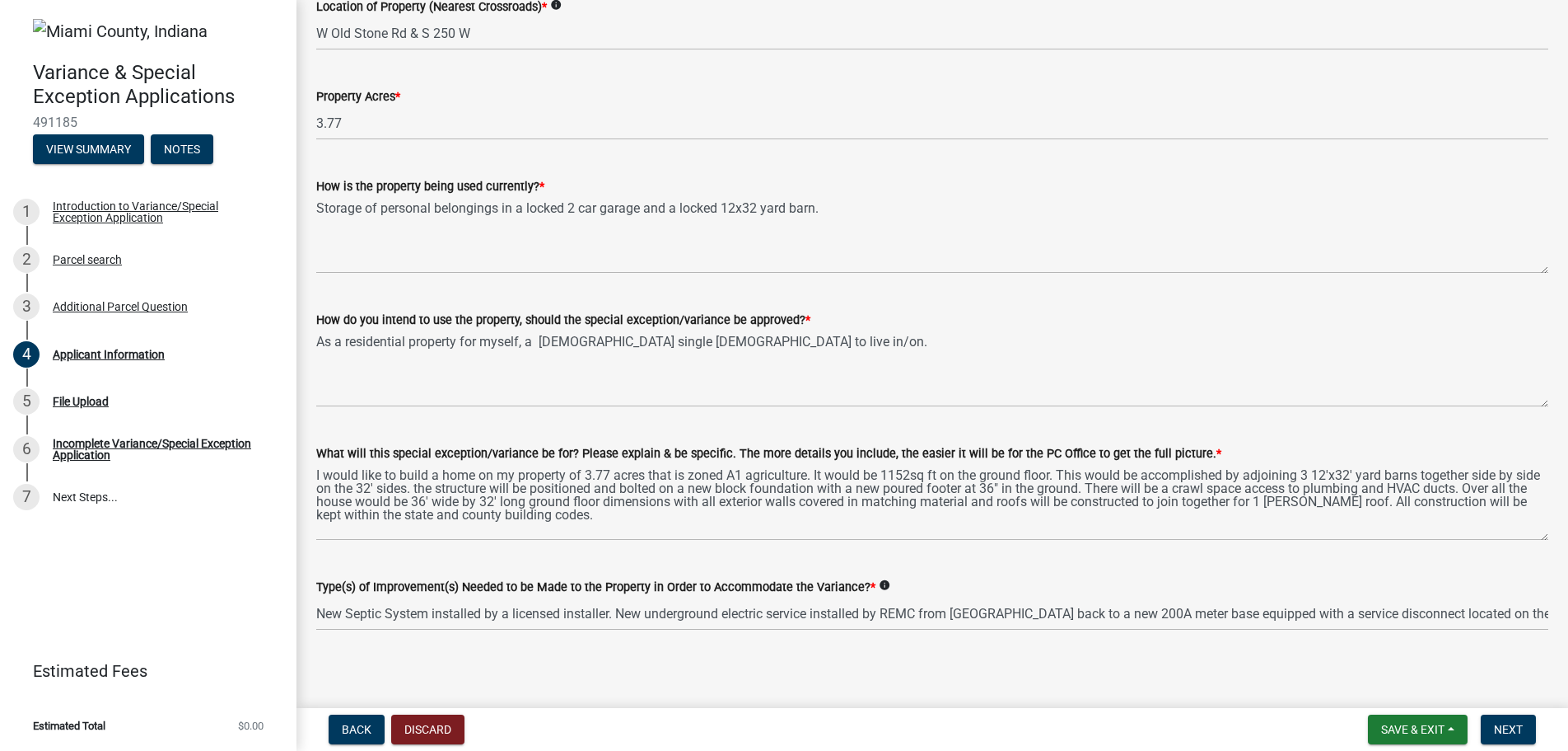
scroll to position [1622, 0]
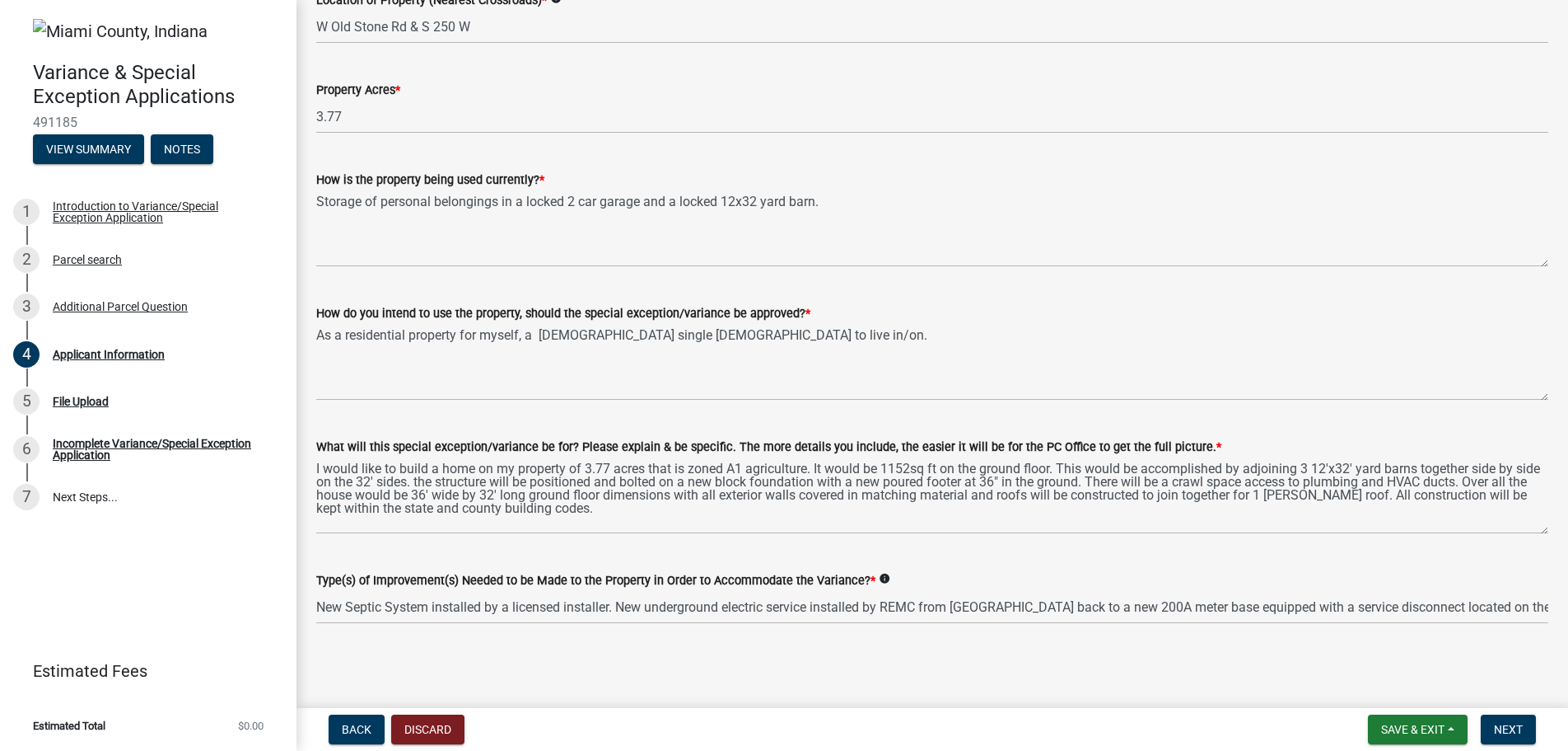
type input "3359 W [GEOGRAPHIC_DATA] IN 46970"
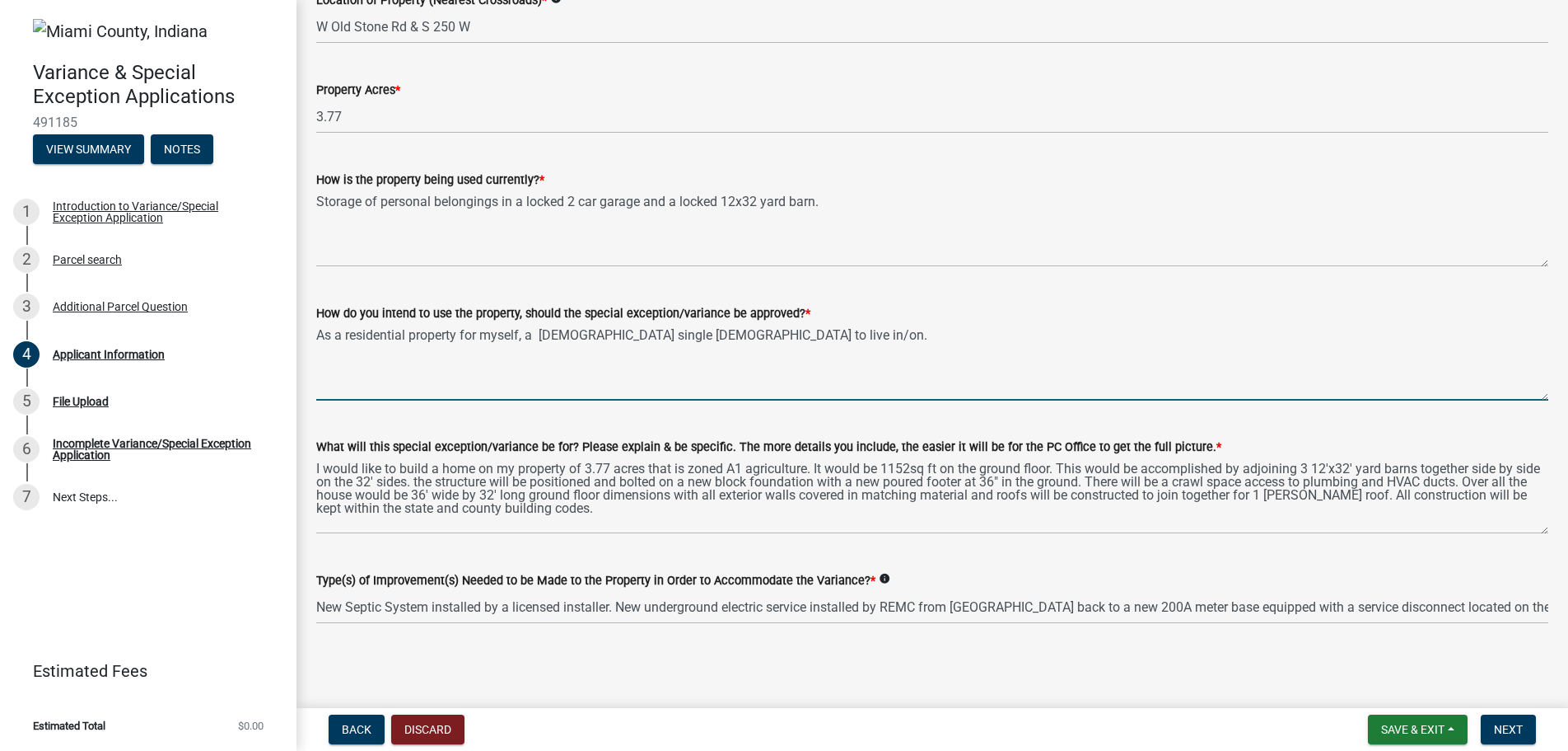
click at [736, 334] on textarea "As a residential property for myself, a [DEMOGRAPHIC_DATA] single [DEMOGRAPHIC_…" at bounding box center [933, 362] width 1232 height 77
type textarea "As a residential property for myself, a [DEMOGRAPHIC_DATA] single [DEMOGRAPHIC_…"
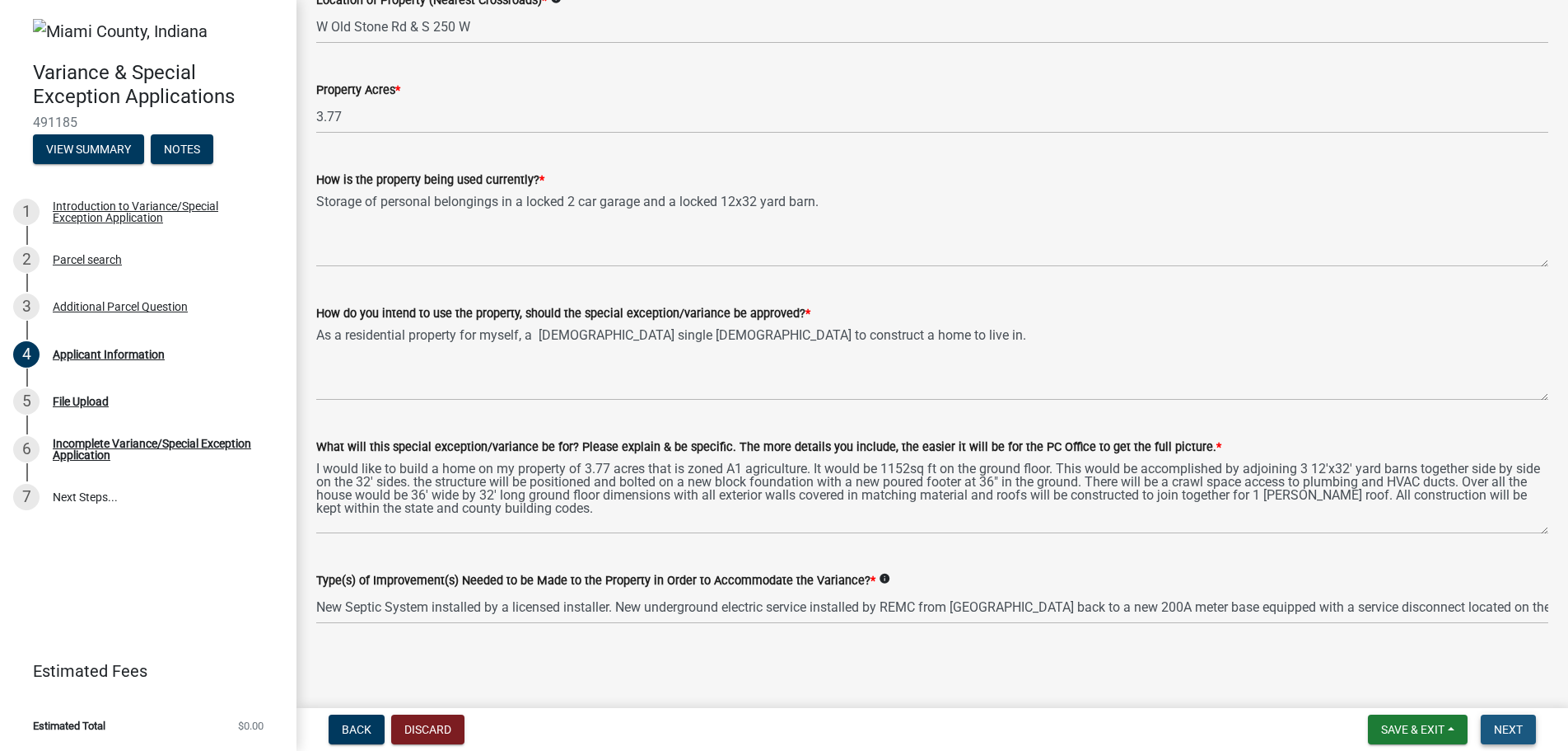
click at [1509, 726] on span "Next" at bounding box center [1508, 729] width 29 height 13
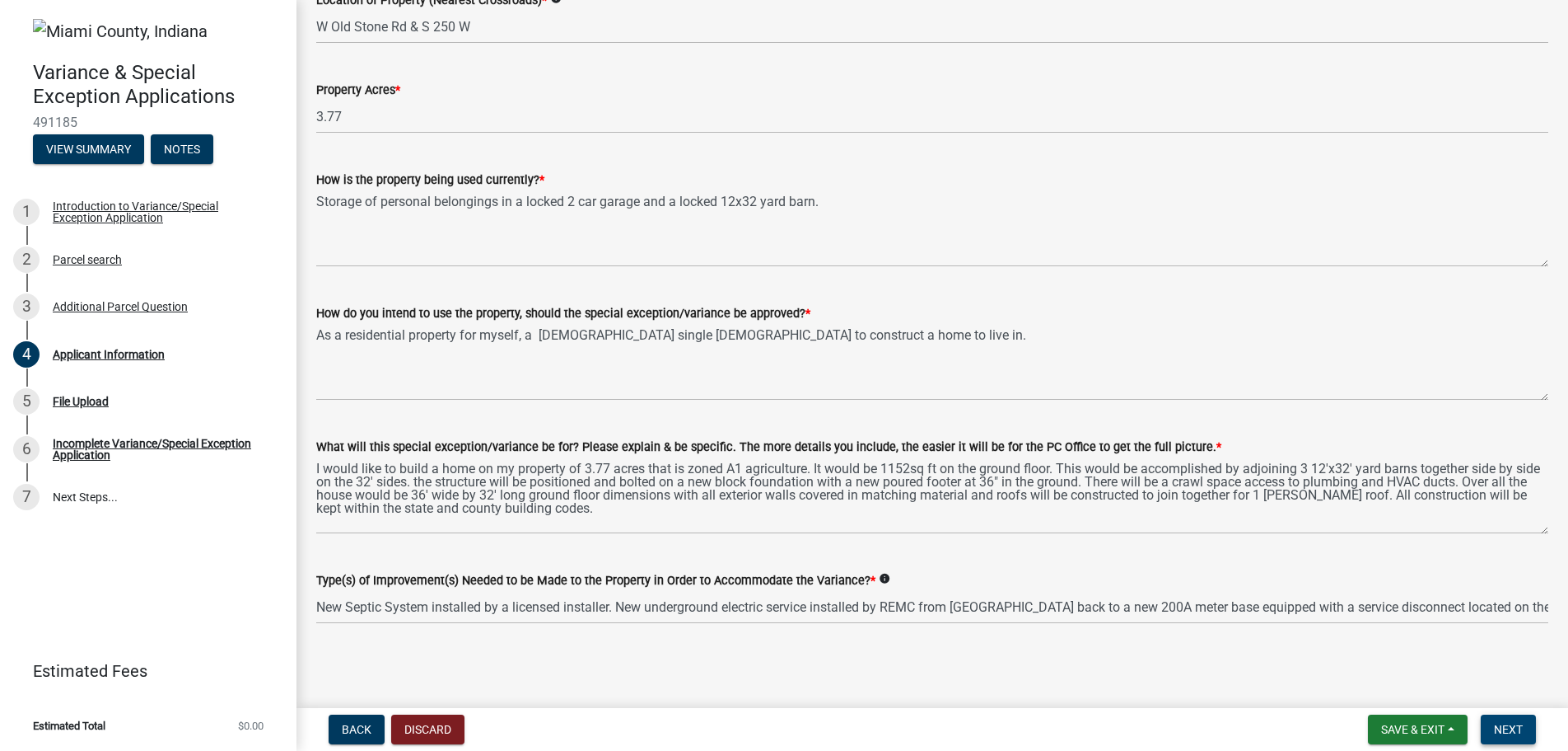
click at [1509, 726] on span "Next" at bounding box center [1508, 729] width 29 height 13
click at [117, 355] on div "Applicant Information" at bounding box center [109, 354] width 112 height 12
click at [61, 352] on div "Applicant Information" at bounding box center [109, 354] width 112 height 12
click at [95, 147] on button "View Summary" at bounding box center [88, 149] width 111 height 29
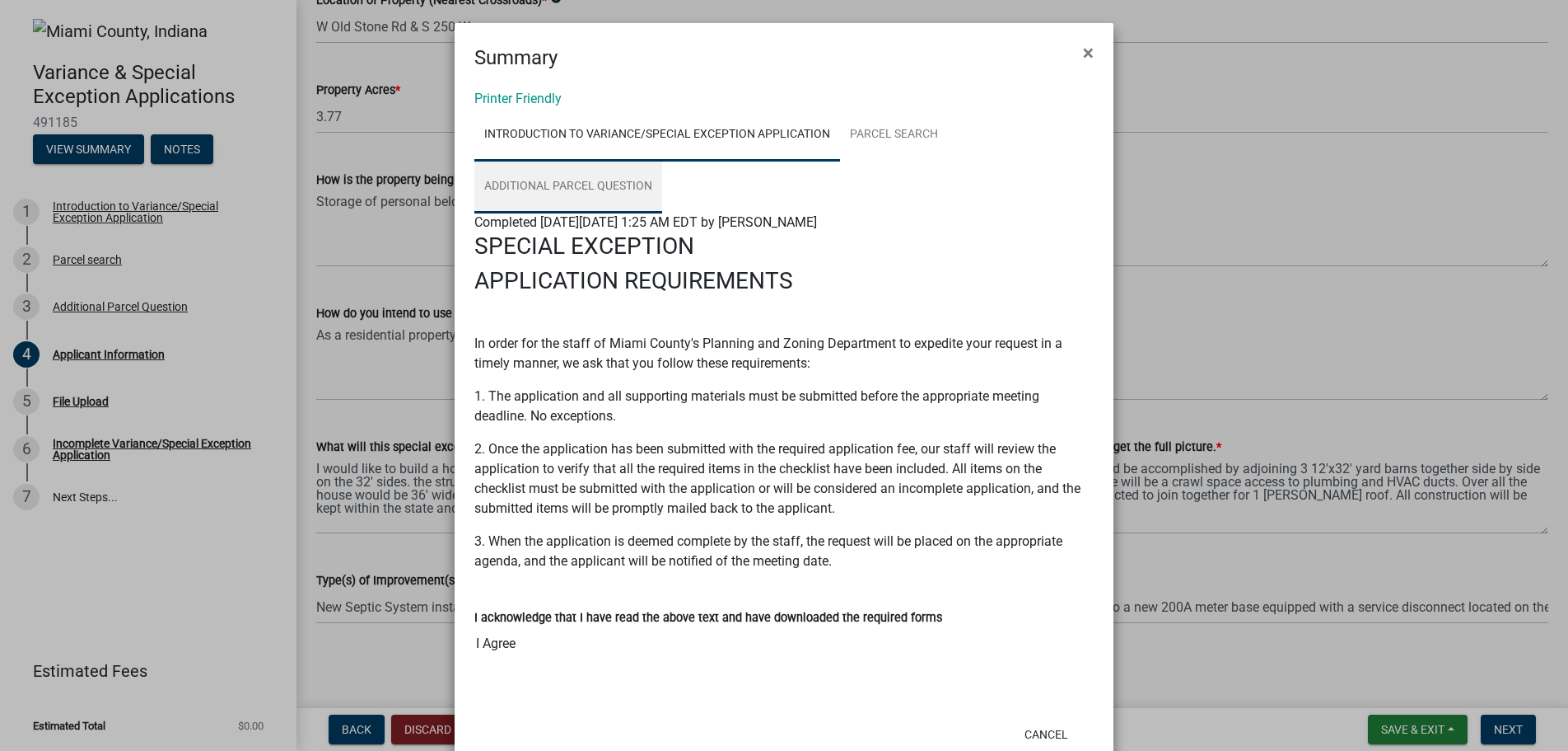
click at [560, 185] on link "Additional Parcel Question" at bounding box center [568, 187] width 188 height 53
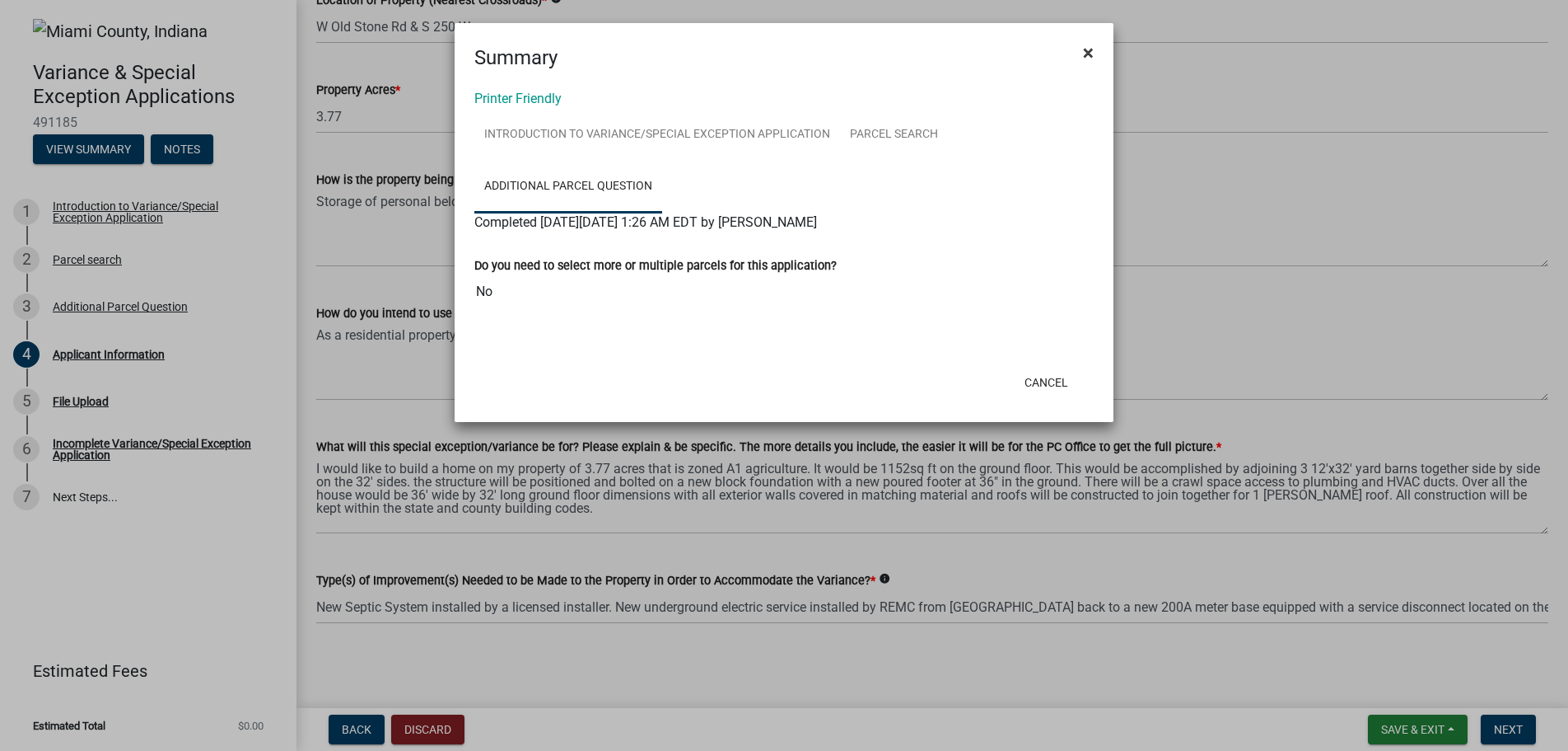
click at [1095, 50] on button "×" at bounding box center [1088, 52] width 37 height 46
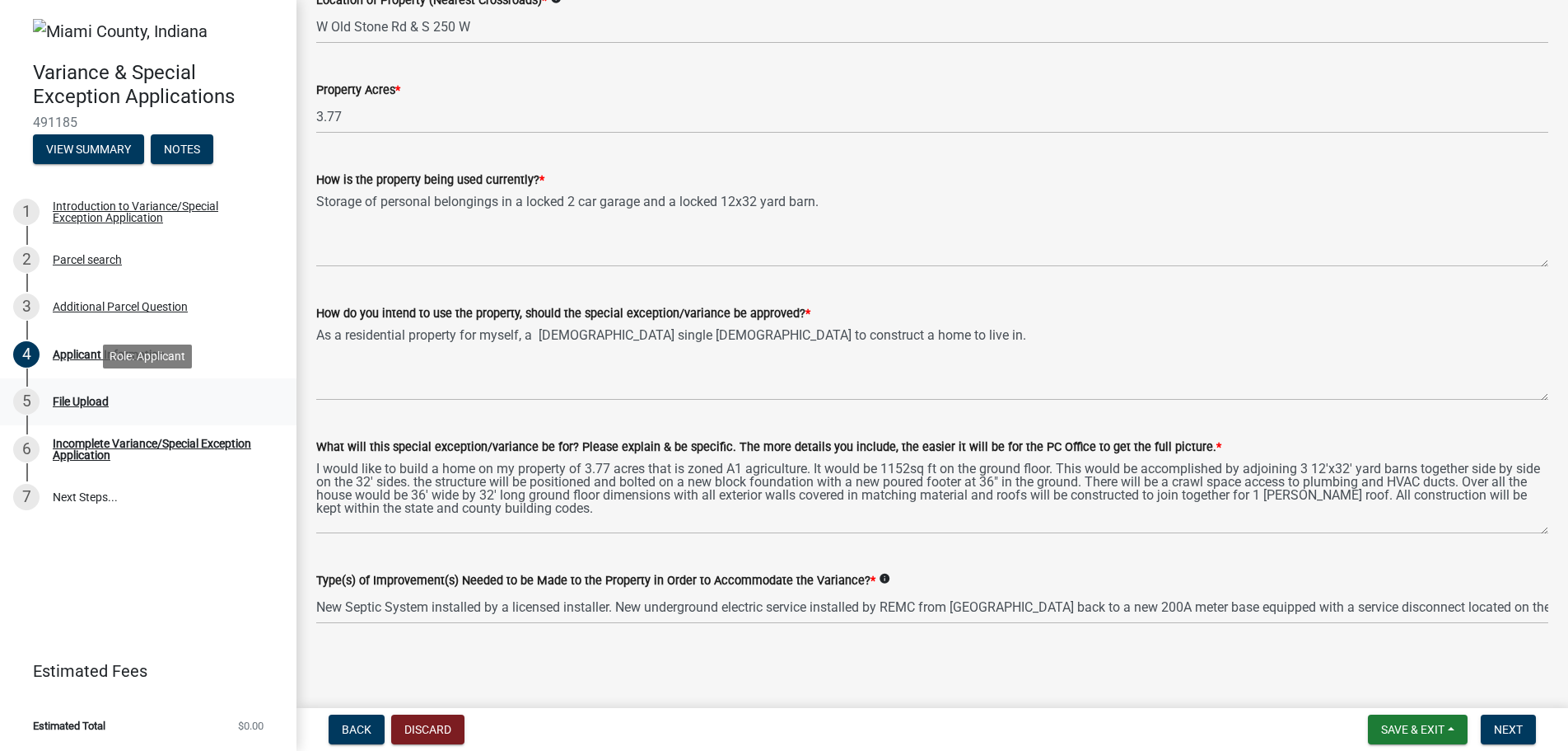
click at [62, 399] on div "File Upload" at bounding box center [81, 402] width 56 height 12
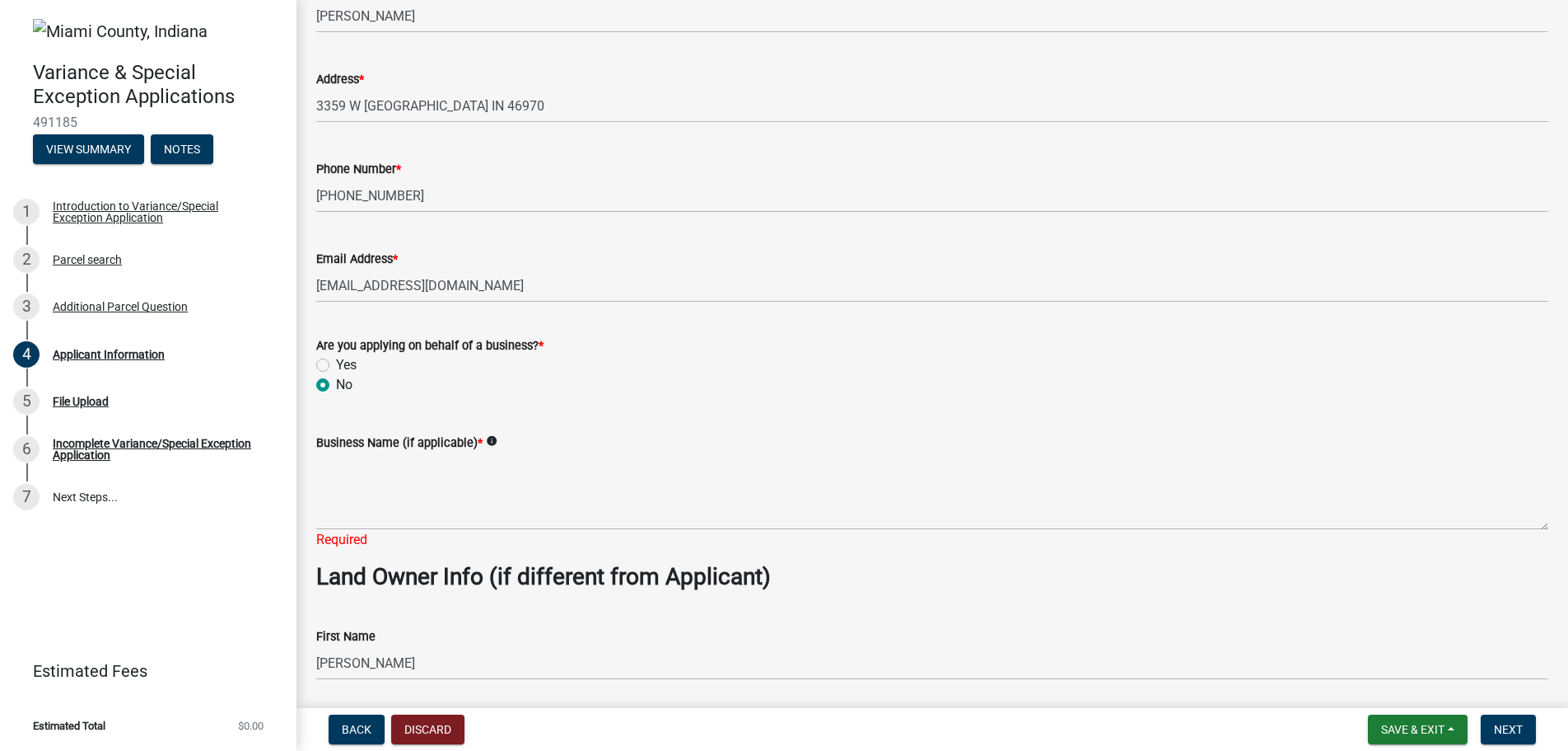
scroll to position [524, 0]
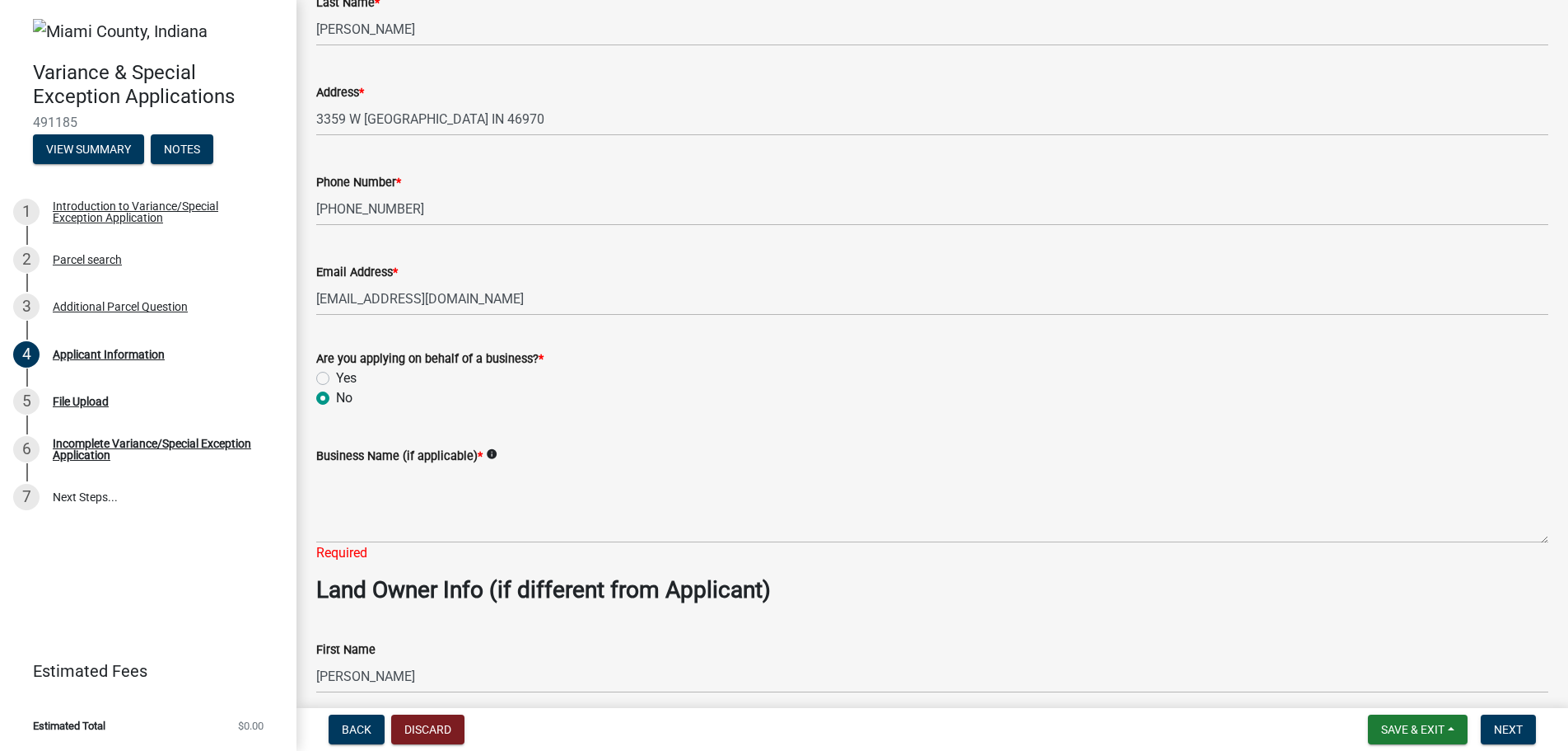
click at [348, 585] on strong "Land Owner Info (if different from Applicant)" at bounding box center [544, 589] width 454 height 27
click at [361, 549] on div "Required" at bounding box center [933, 552] width 1232 height 19
click at [341, 551] on div "Required" at bounding box center [933, 552] width 1232 height 19
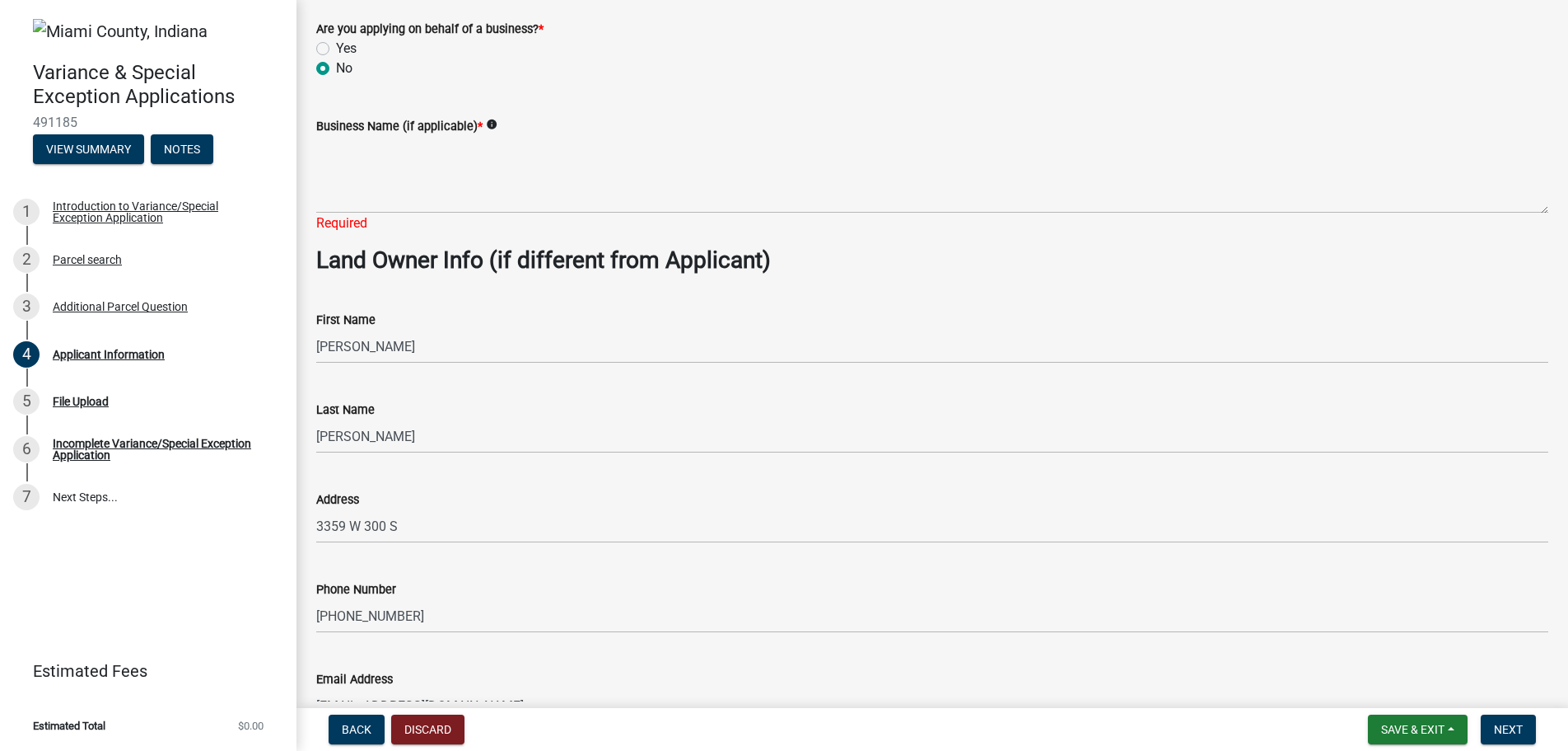
scroll to position [1073, 0]
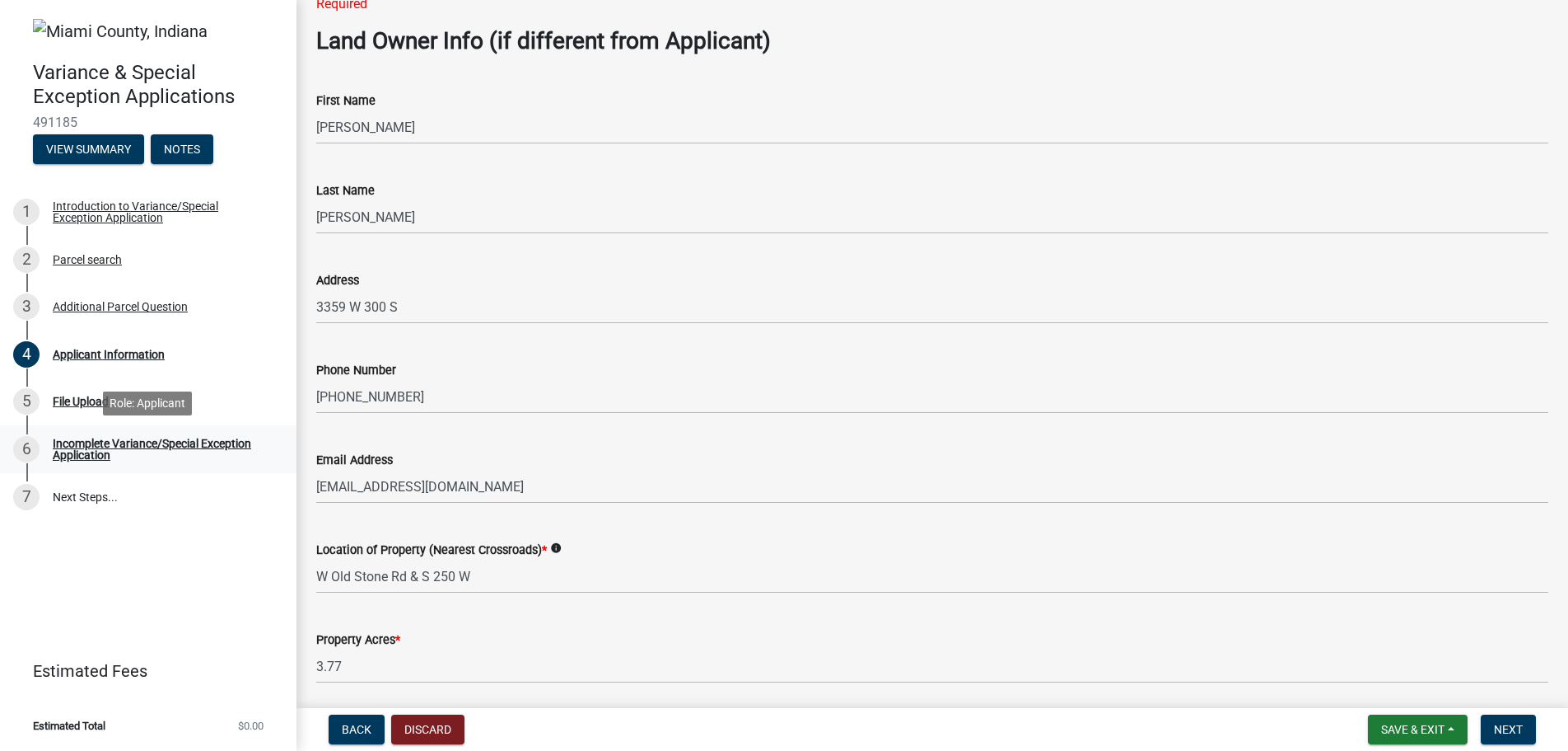
click at [114, 440] on div "Incomplete Variance/Special Exception Application" at bounding box center [162, 449] width 217 height 23
click at [113, 445] on div "Incomplete Variance/Special Exception Application" at bounding box center [162, 449] width 217 height 23
click at [75, 493] on link "7 Next Steps..." at bounding box center [148, 497] width 296 height 48
click at [1435, 727] on span "Save & Exit" at bounding box center [1412, 729] width 63 height 13
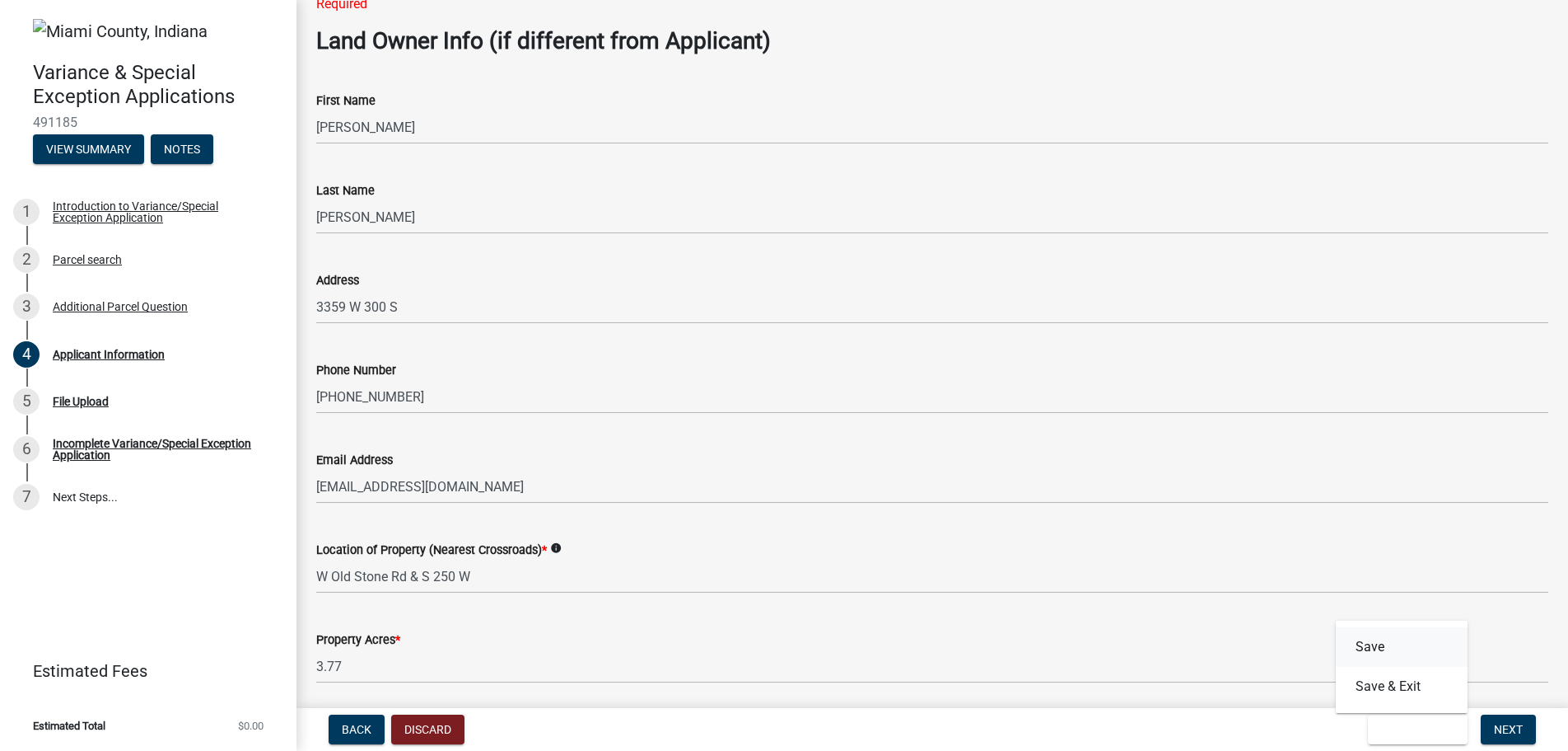
click at [1369, 647] on button "Save" at bounding box center [1401, 647] width 132 height 40
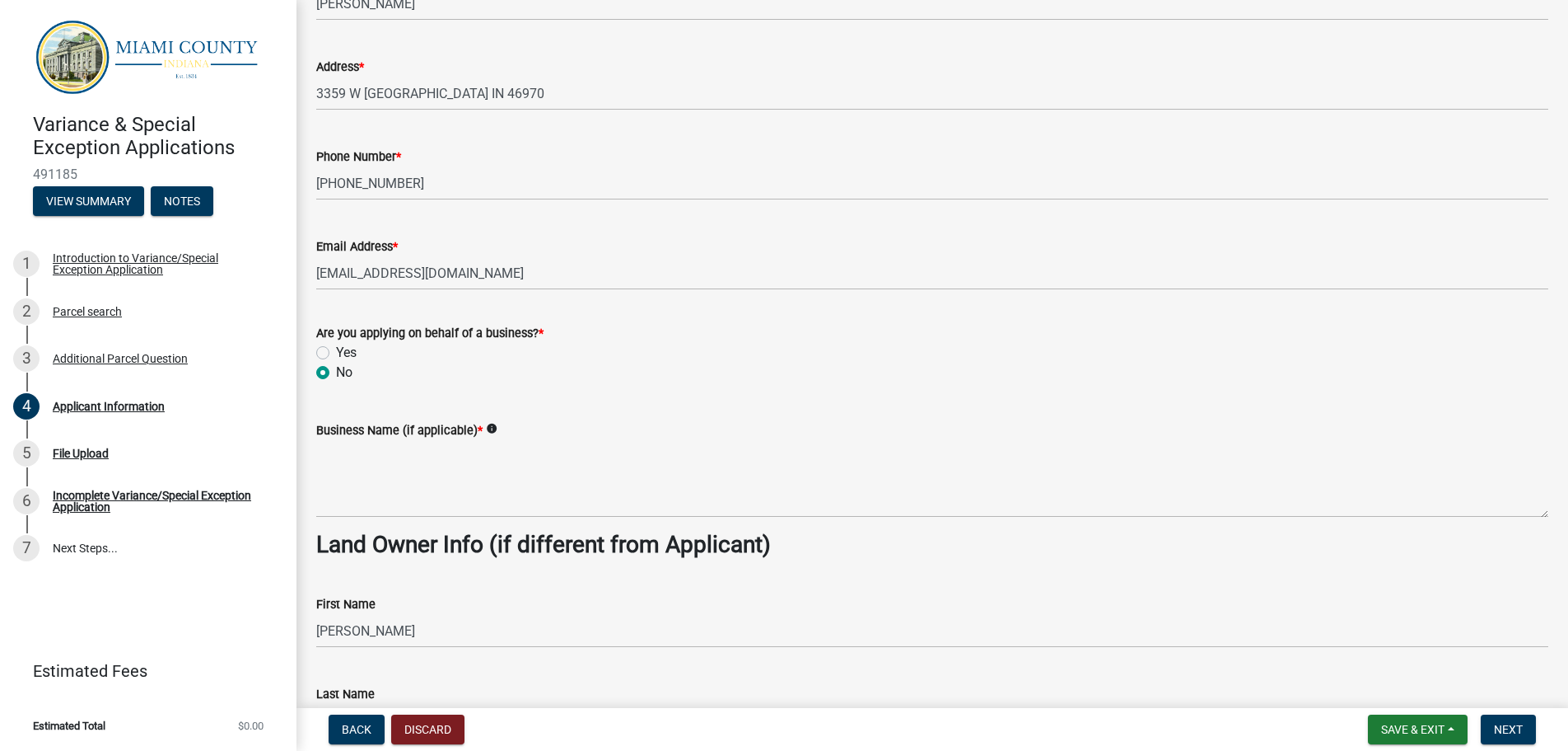
scroll to position [659, 0]
